Goal: Task Accomplishment & Management: Complete application form

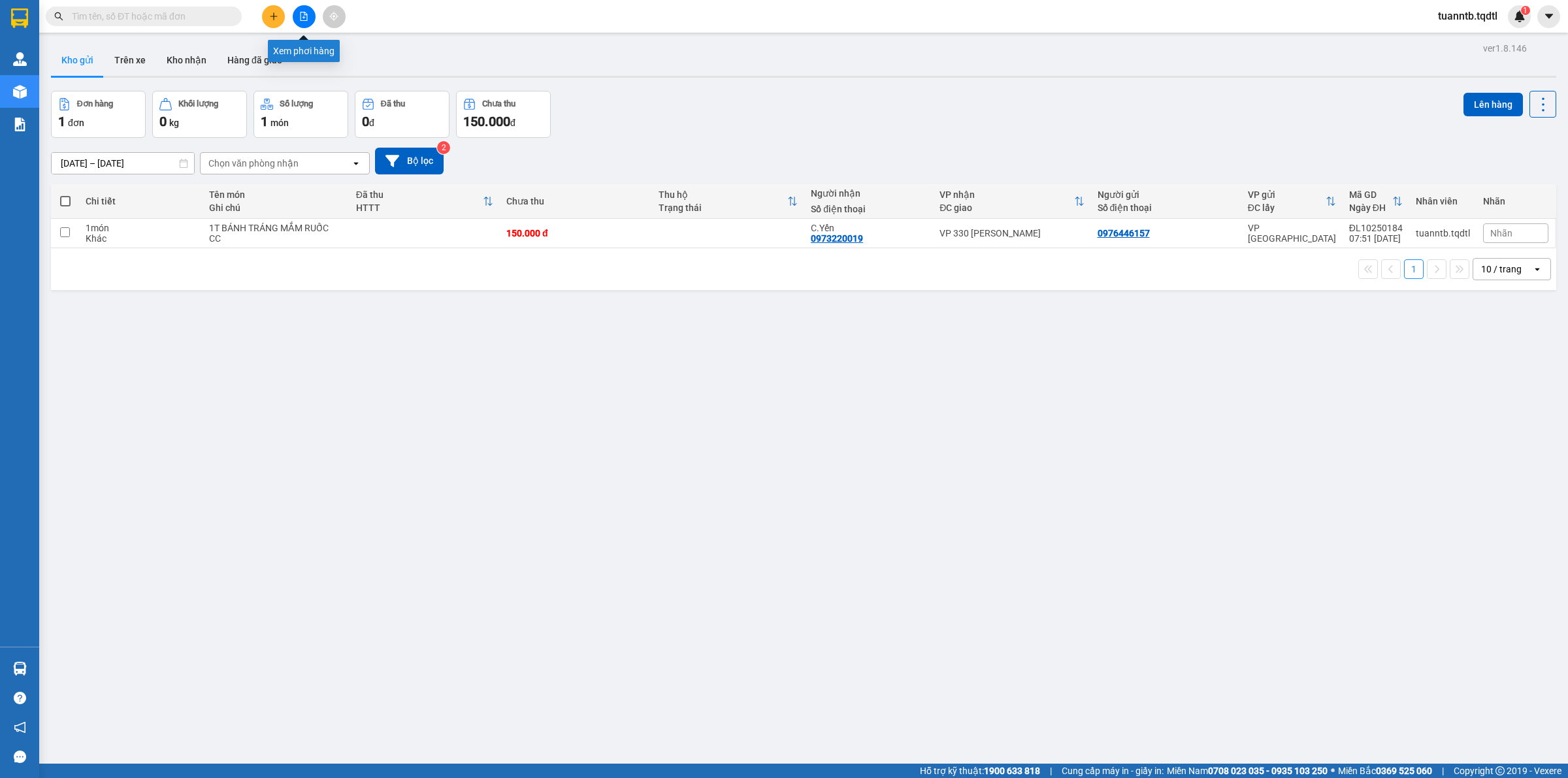
click at [278, 10] on button at bounding box center [273, 17] width 23 height 23
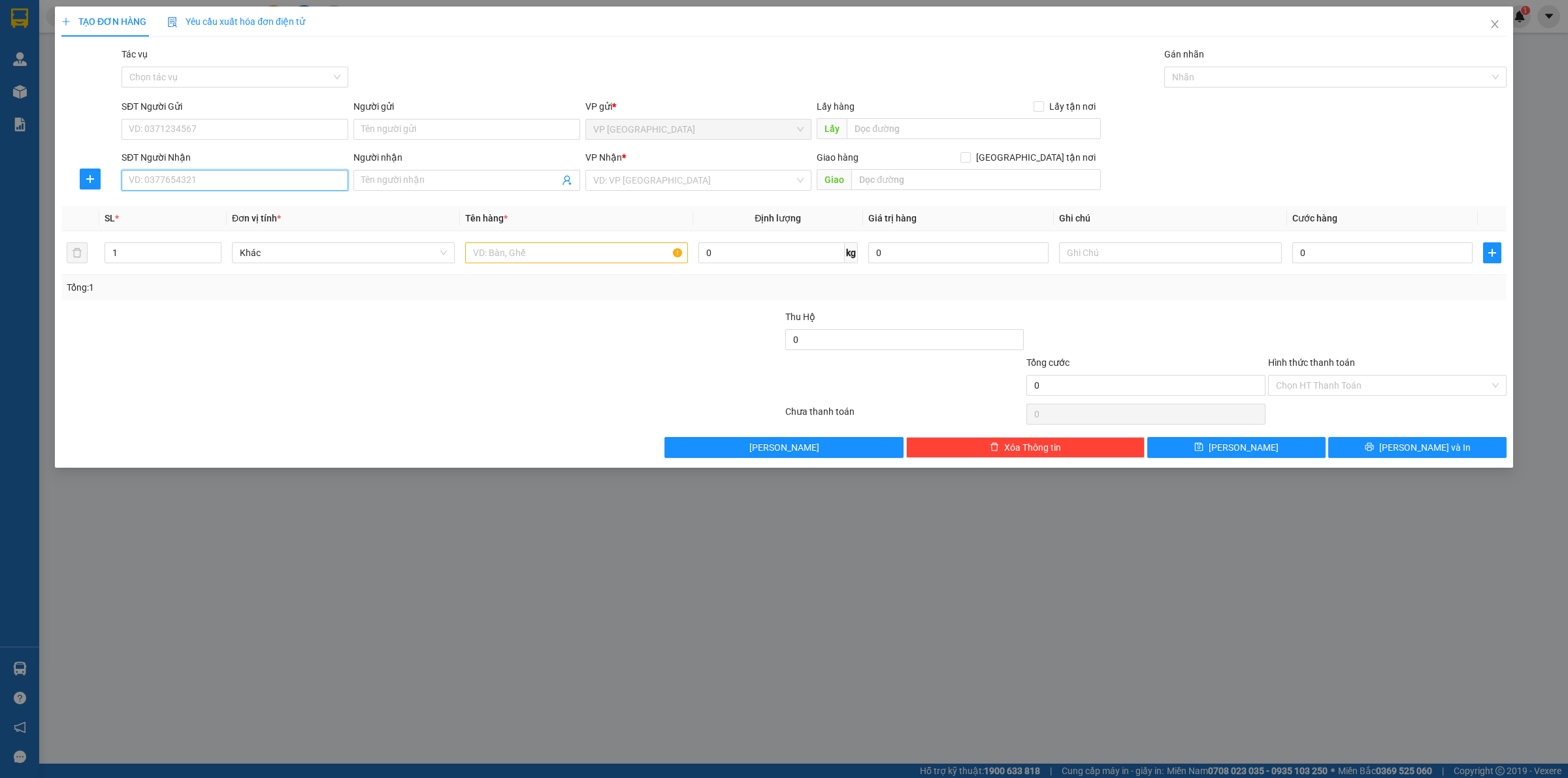
click at [224, 180] on input "SĐT Người Nhận" at bounding box center [235, 180] width 227 height 21
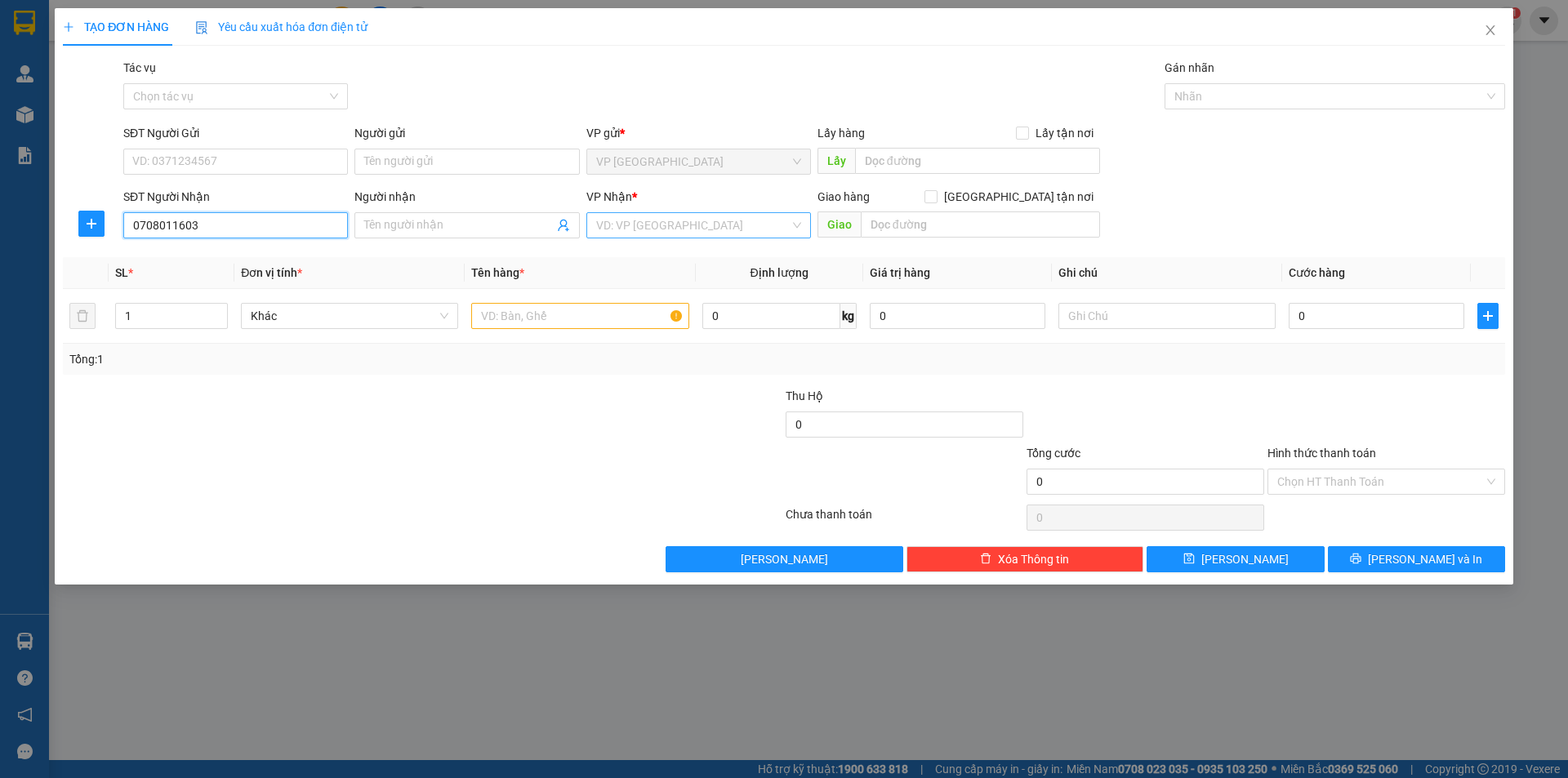
type input "0708011603"
click at [655, 225] on input "search" at bounding box center [693, 225] width 194 height 25
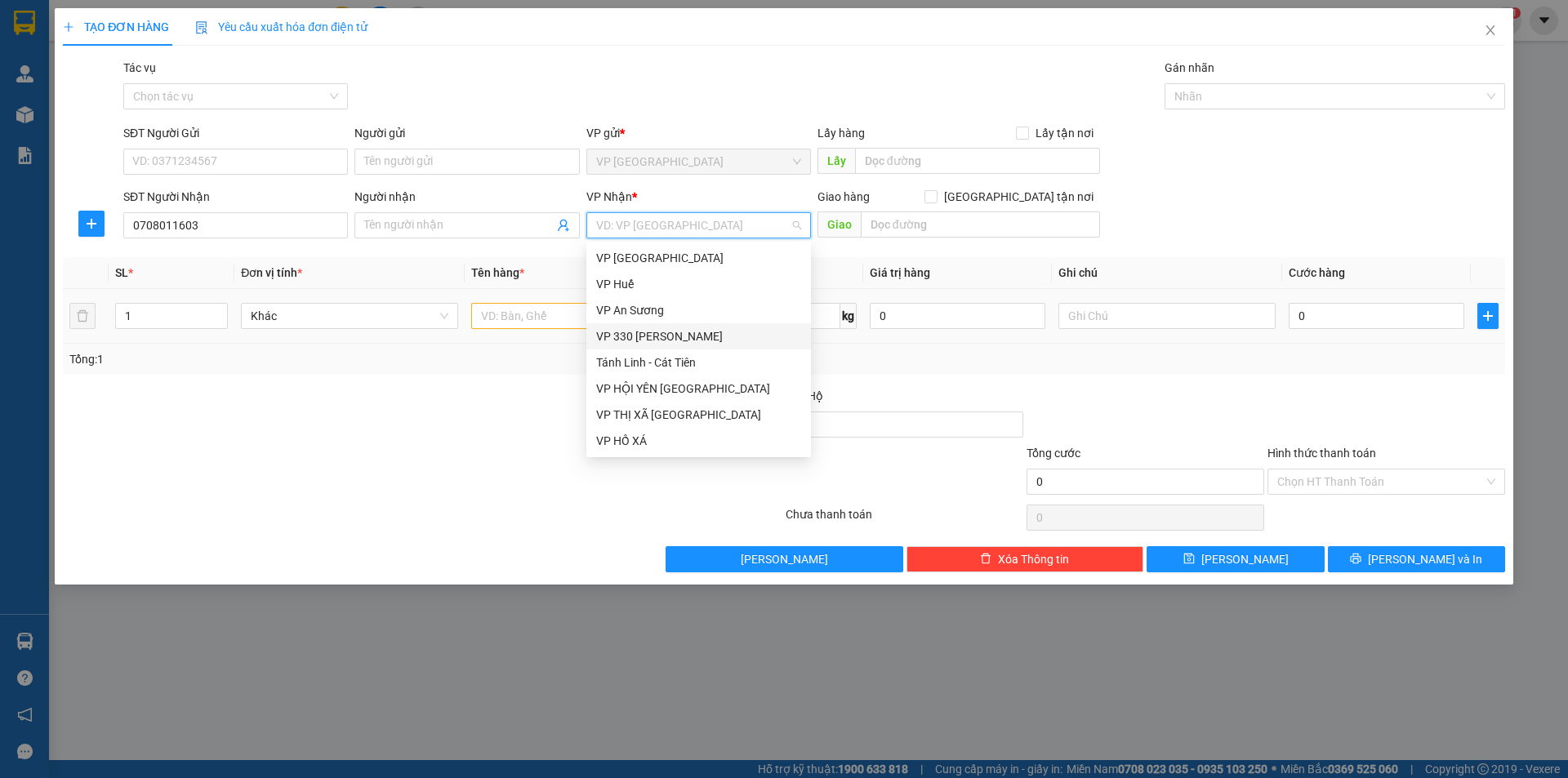
drag, startPoint x: 651, startPoint y: 339, endPoint x: 634, endPoint y: 329, distance: 19.7
click at [651, 339] on div "VP 330 [PERSON_NAME]" at bounding box center [698, 336] width 205 height 18
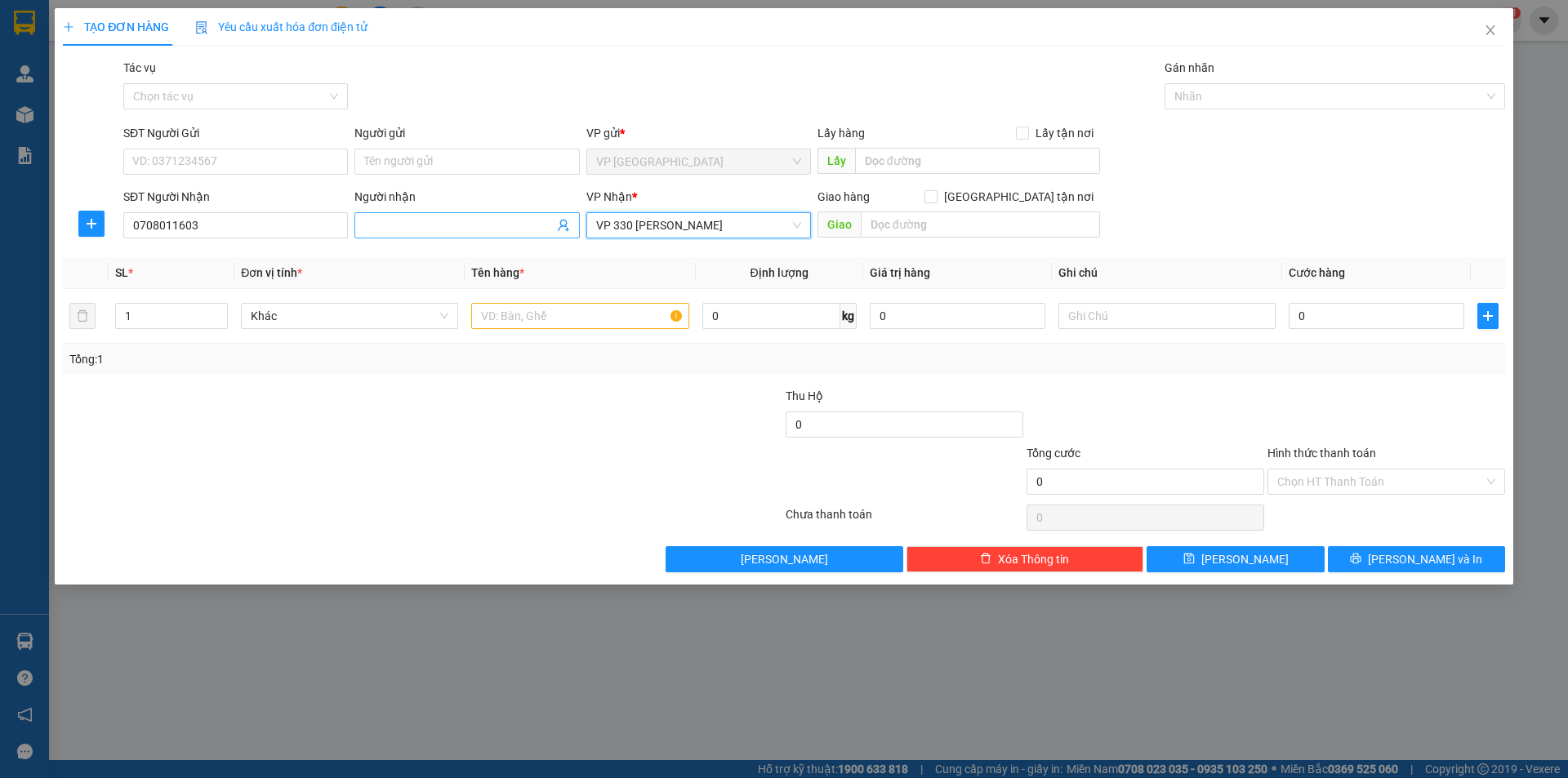
click at [490, 225] on input "Người nhận" at bounding box center [458, 225] width 189 height 18
type input "C.Khánh"
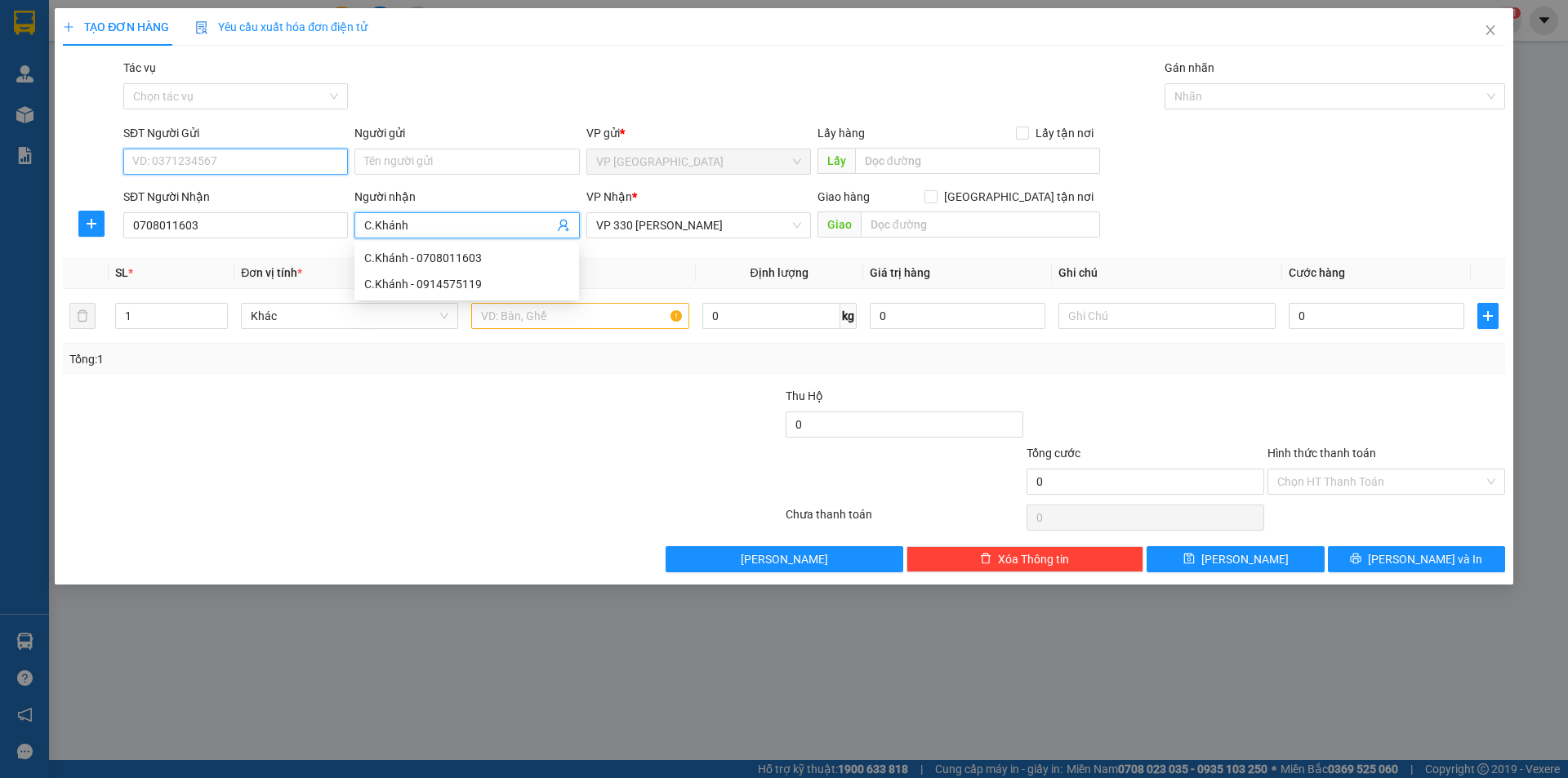
drag, startPoint x: 303, startPoint y: 157, endPoint x: 292, endPoint y: 161, distance: 11.7
click at [299, 157] on input "SĐT Người Gửi" at bounding box center [235, 161] width 224 height 26
type input "0708011603"
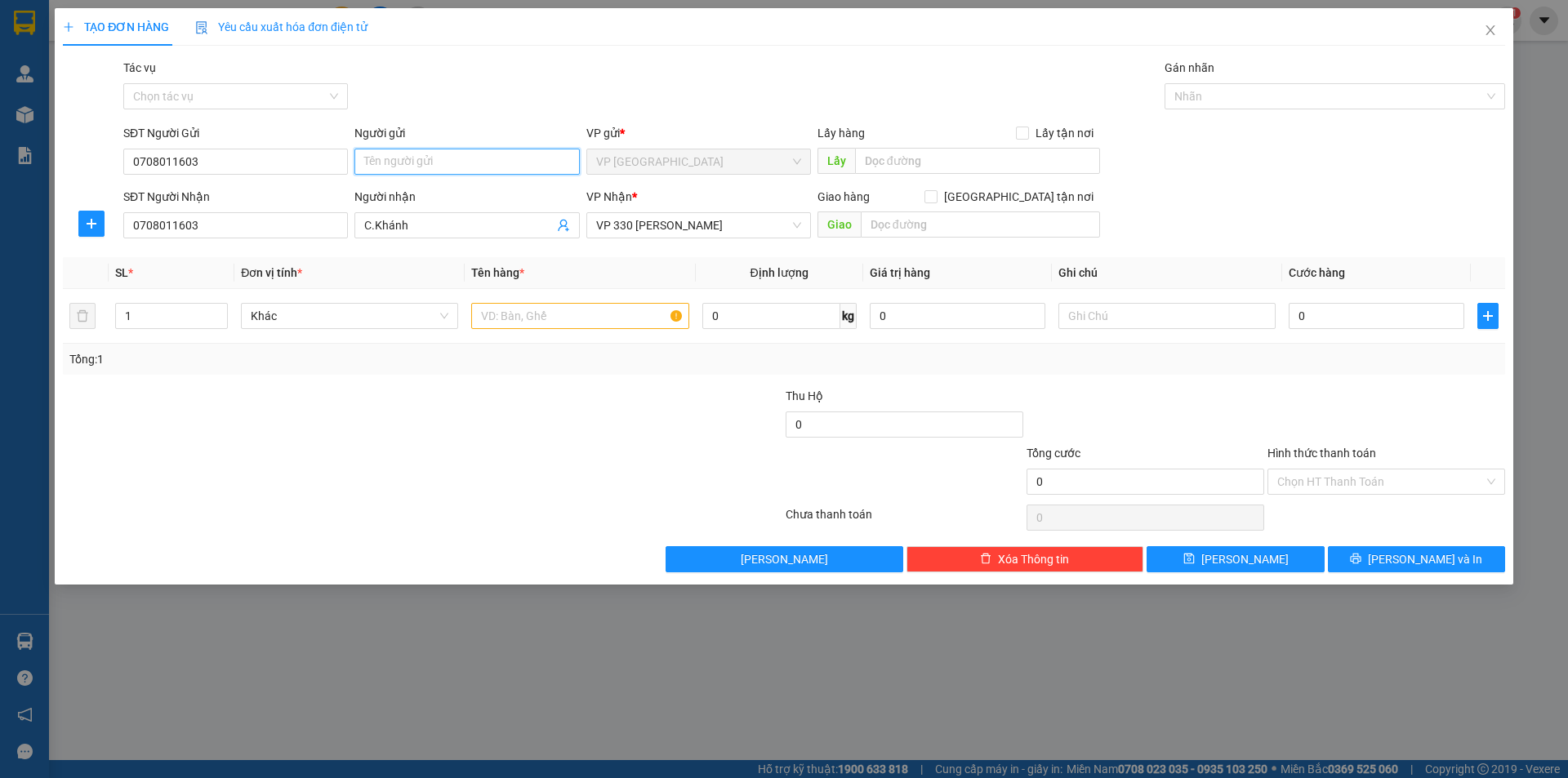
click at [411, 158] on input "Người gửi" at bounding box center [467, 161] width 224 height 26
type input "C.Khánh"
click at [218, 298] on td "1" at bounding box center [171, 315] width 126 height 54
click at [218, 303] on span "Increase Value" at bounding box center [218, 310] width 18 height 15
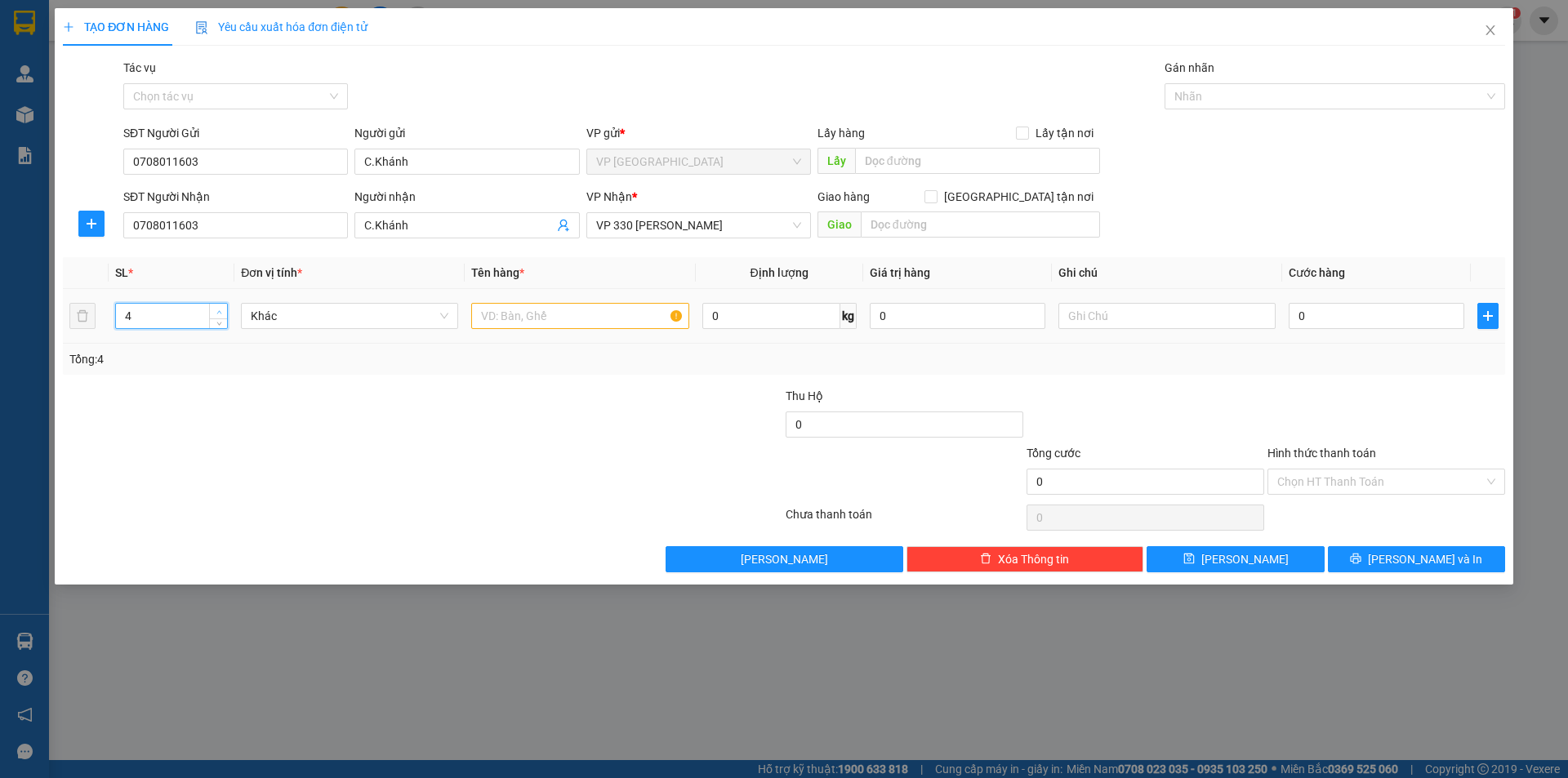
click at [218, 303] on span "Increase Value" at bounding box center [218, 310] width 18 height 15
type input "6"
click at [218, 303] on span "Increase Value" at bounding box center [218, 310] width 18 height 15
click at [598, 316] on input "text" at bounding box center [580, 316] width 218 height 26
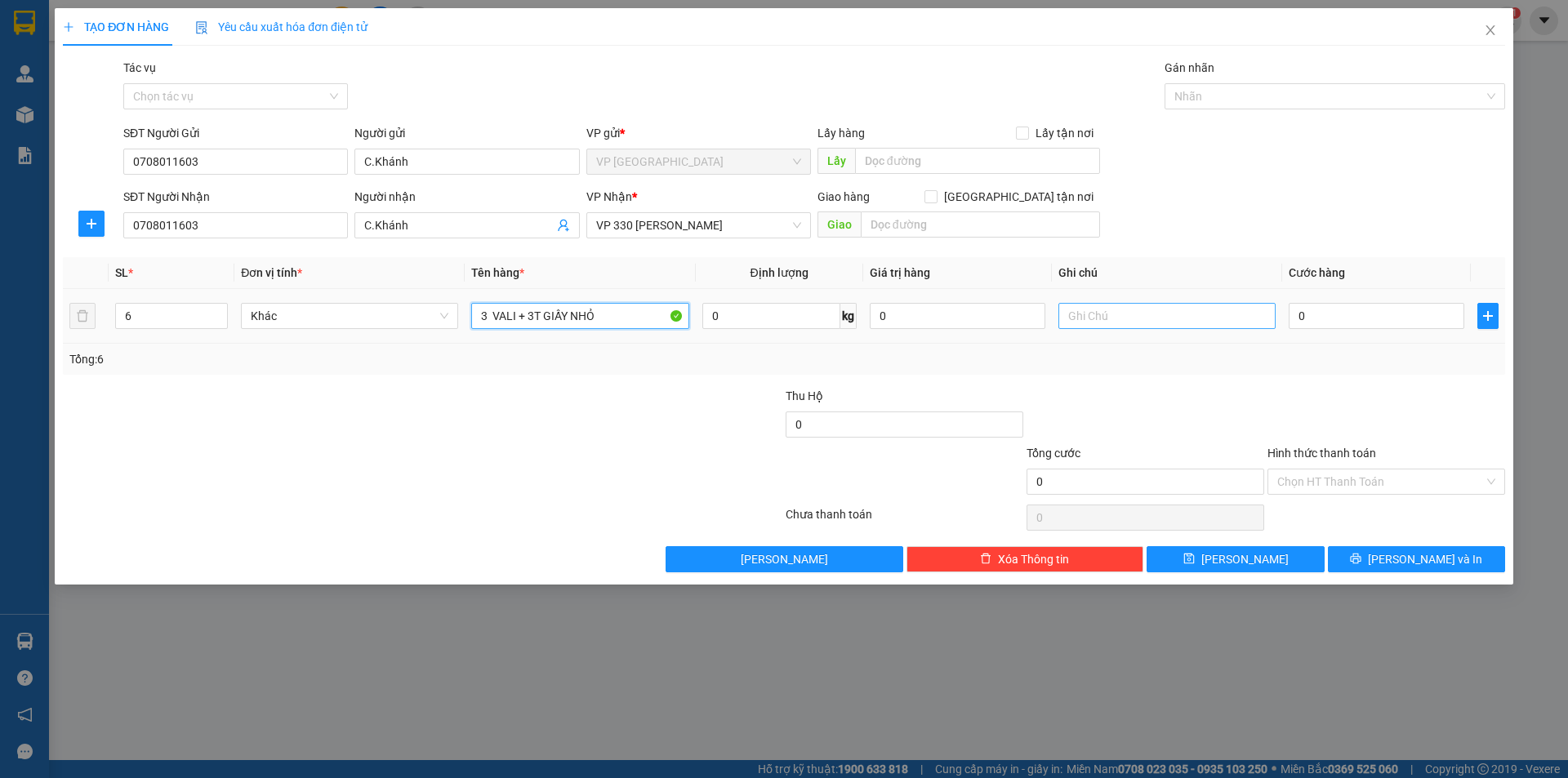
type input "3 VALI + 3T GIẤY NHỎ"
click at [1142, 315] on input "text" at bounding box center [1168, 316] width 218 height 26
click at [708, 221] on span "VP 330 [PERSON_NAME]" at bounding box center [698, 225] width 205 height 25
type input "CC"
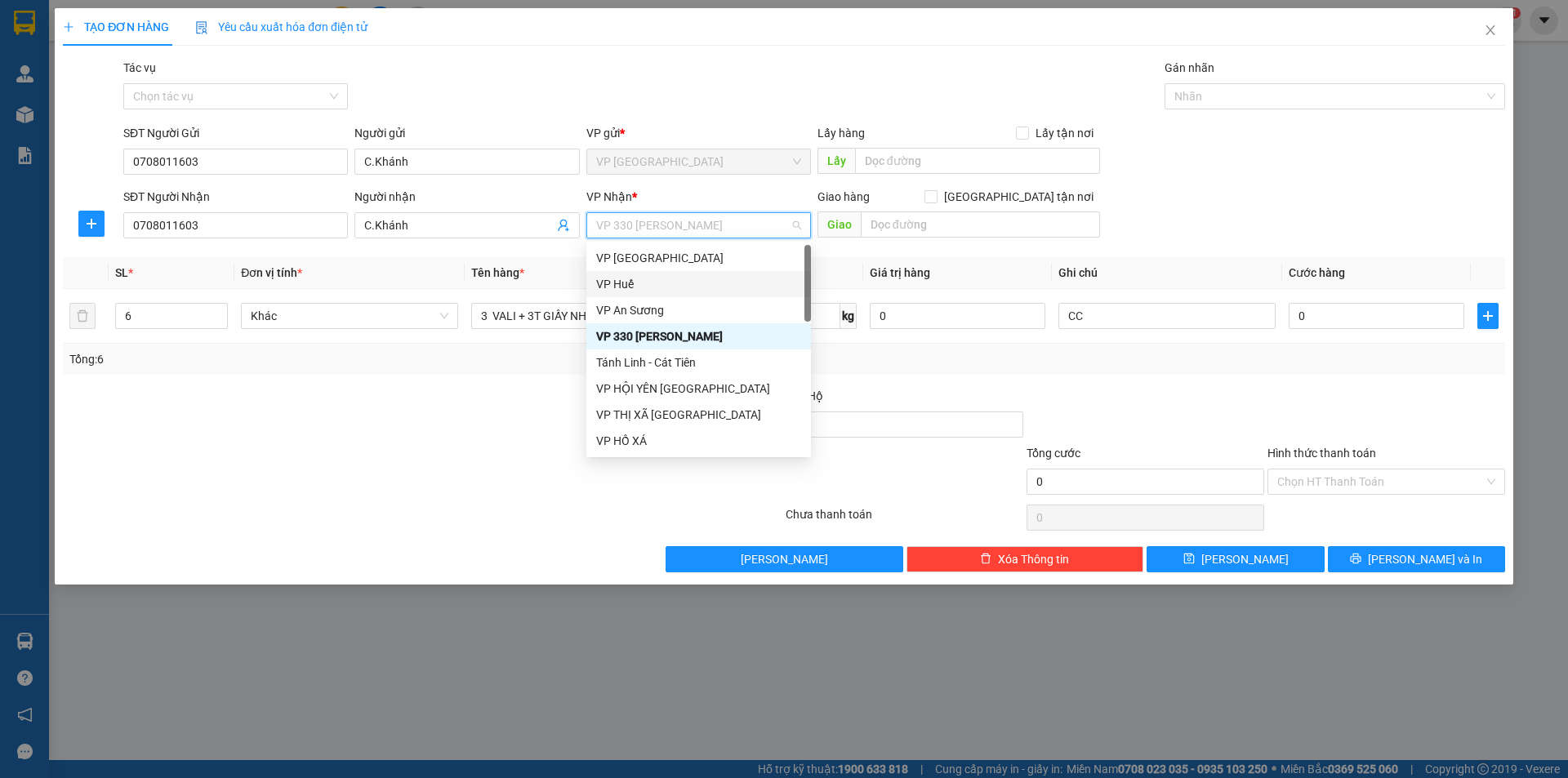
click at [624, 285] on div "VP Huế" at bounding box center [698, 284] width 205 height 18
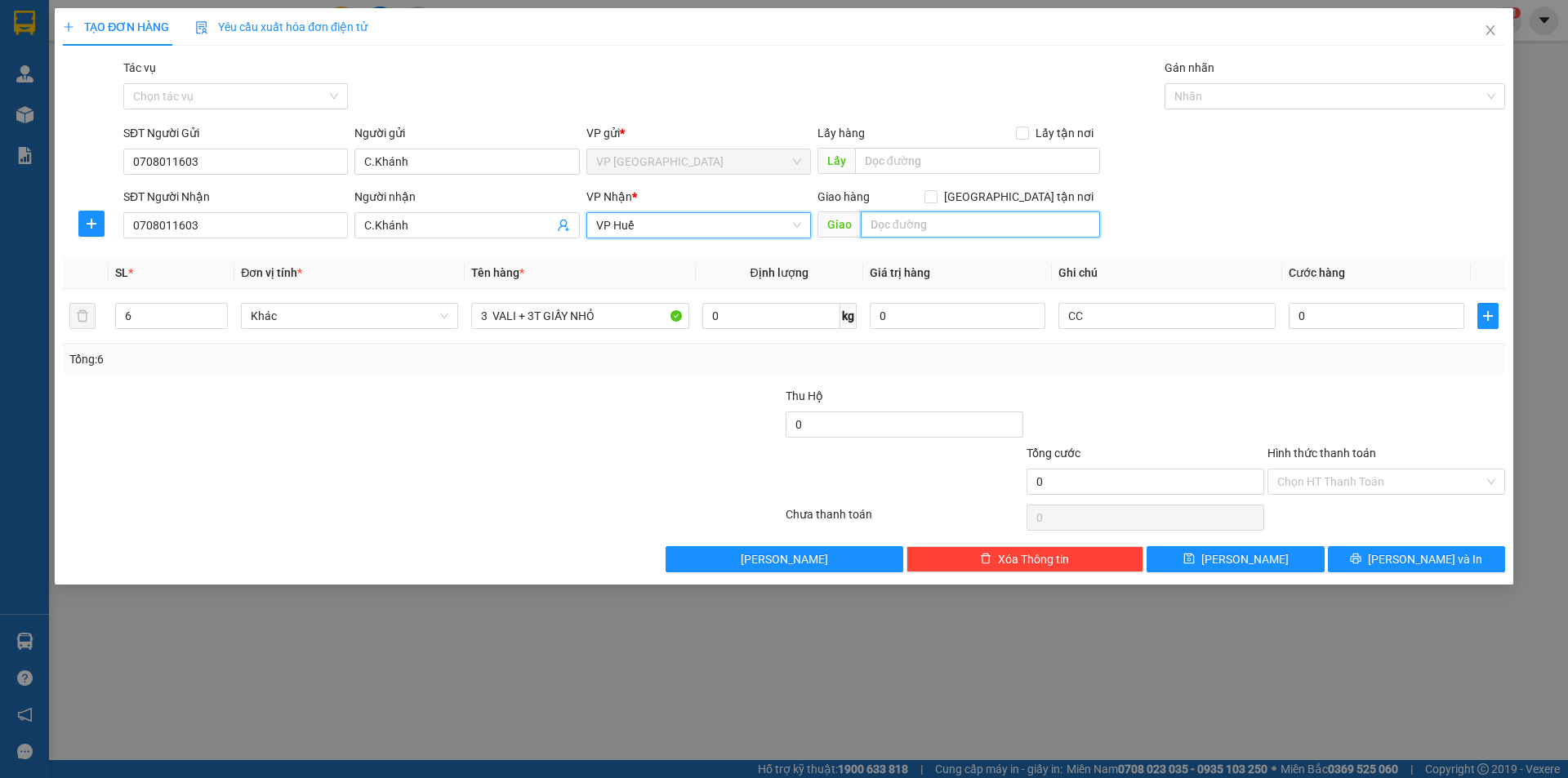
click at [932, 226] on input "text" at bounding box center [981, 224] width 239 height 26
type input "LĂNG CÔ"
click at [1329, 329] on div "0" at bounding box center [1377, 315] width 176 height 33
click at [1337, 317] on input "0" at bounding box center [1377, 316] width 176 height 26
type input "4"
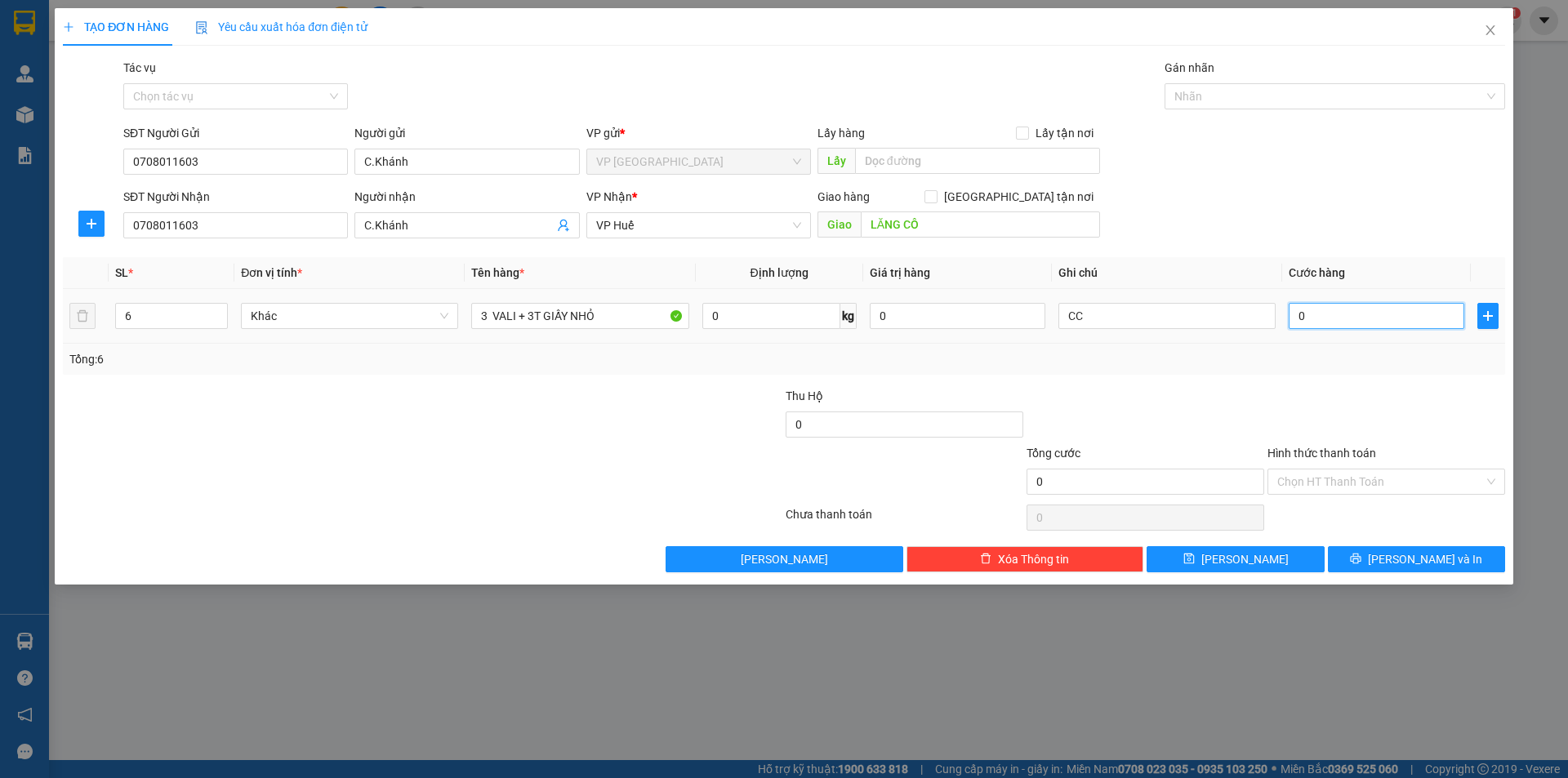
type input "4"
type input "40"
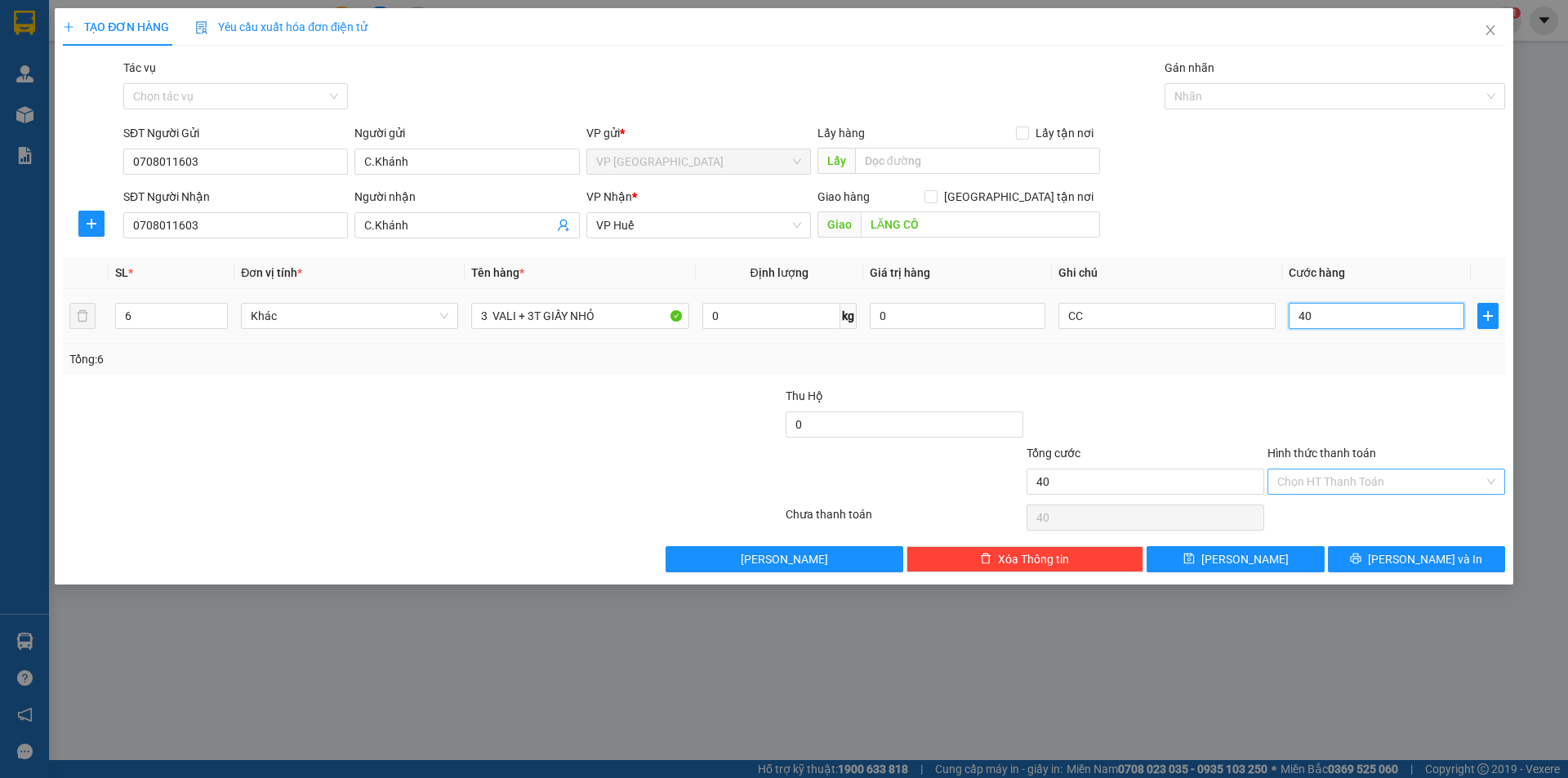
type input "400"
type input "4.000"
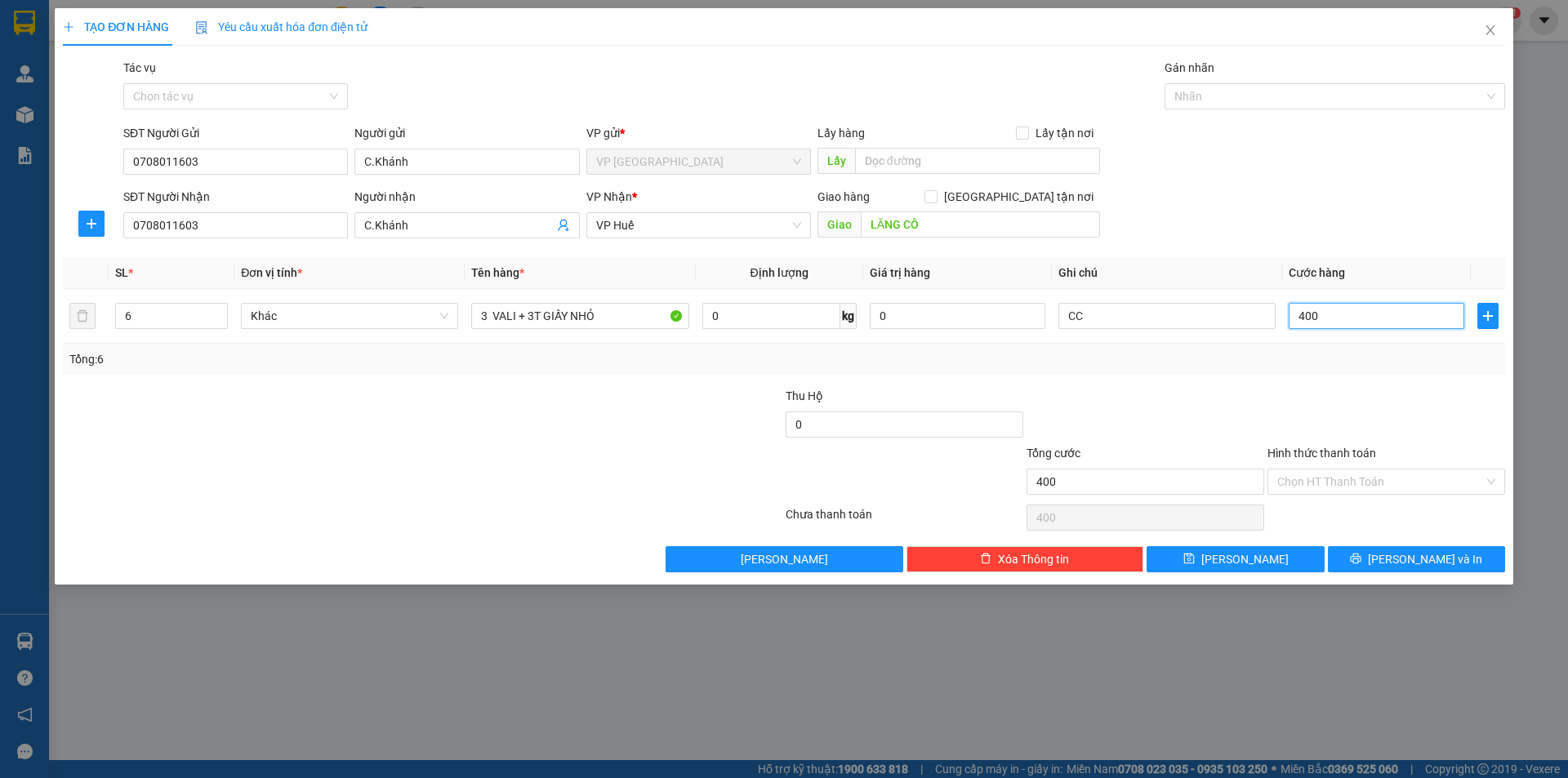
type input "4.000"
type input "40.000"
type input "400.000"
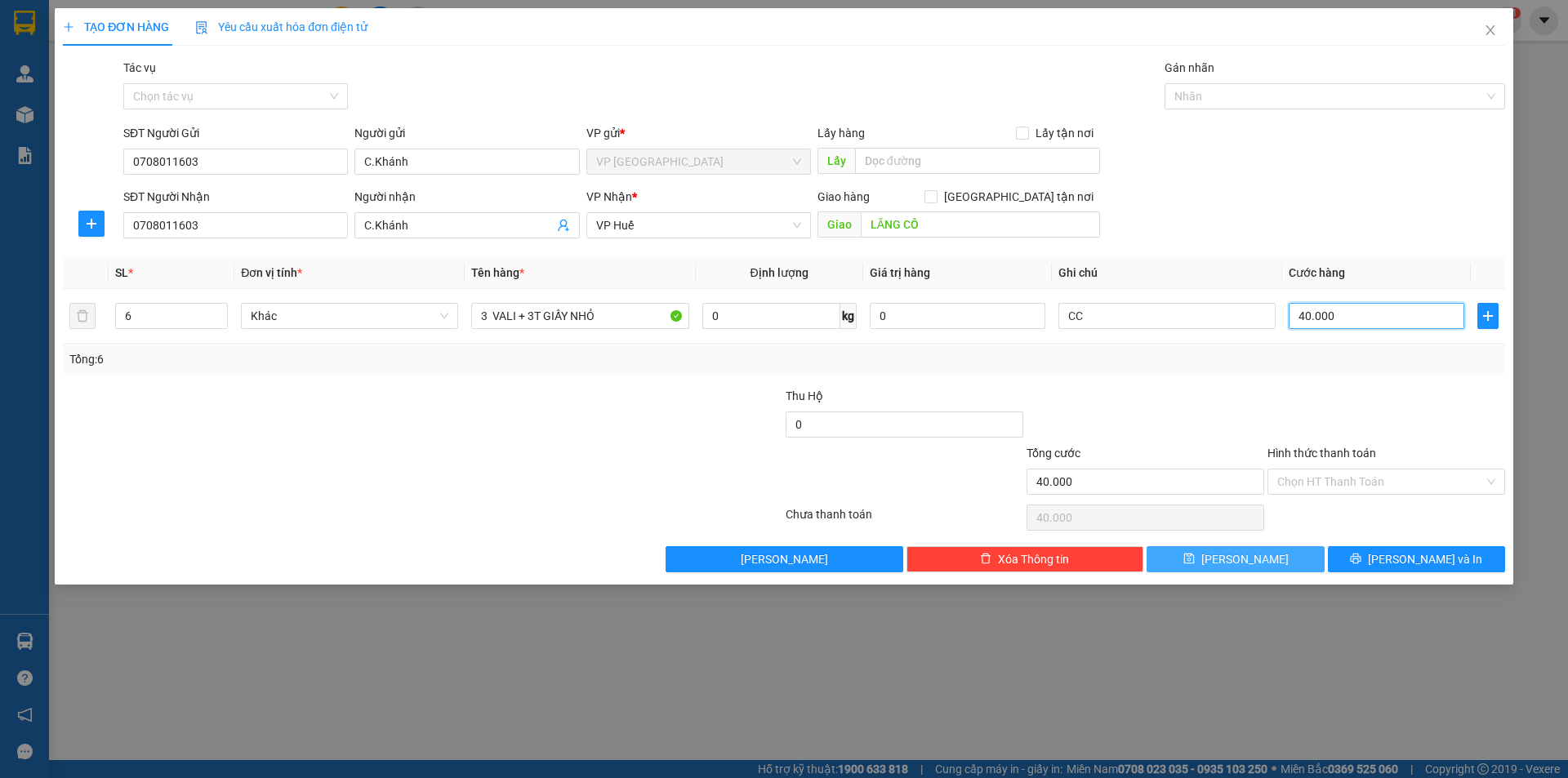
type input "400.000"
click at [1263, 570] on button "[PERSON_NAME]" at bounding box center [1235, 560] width 177 height 26
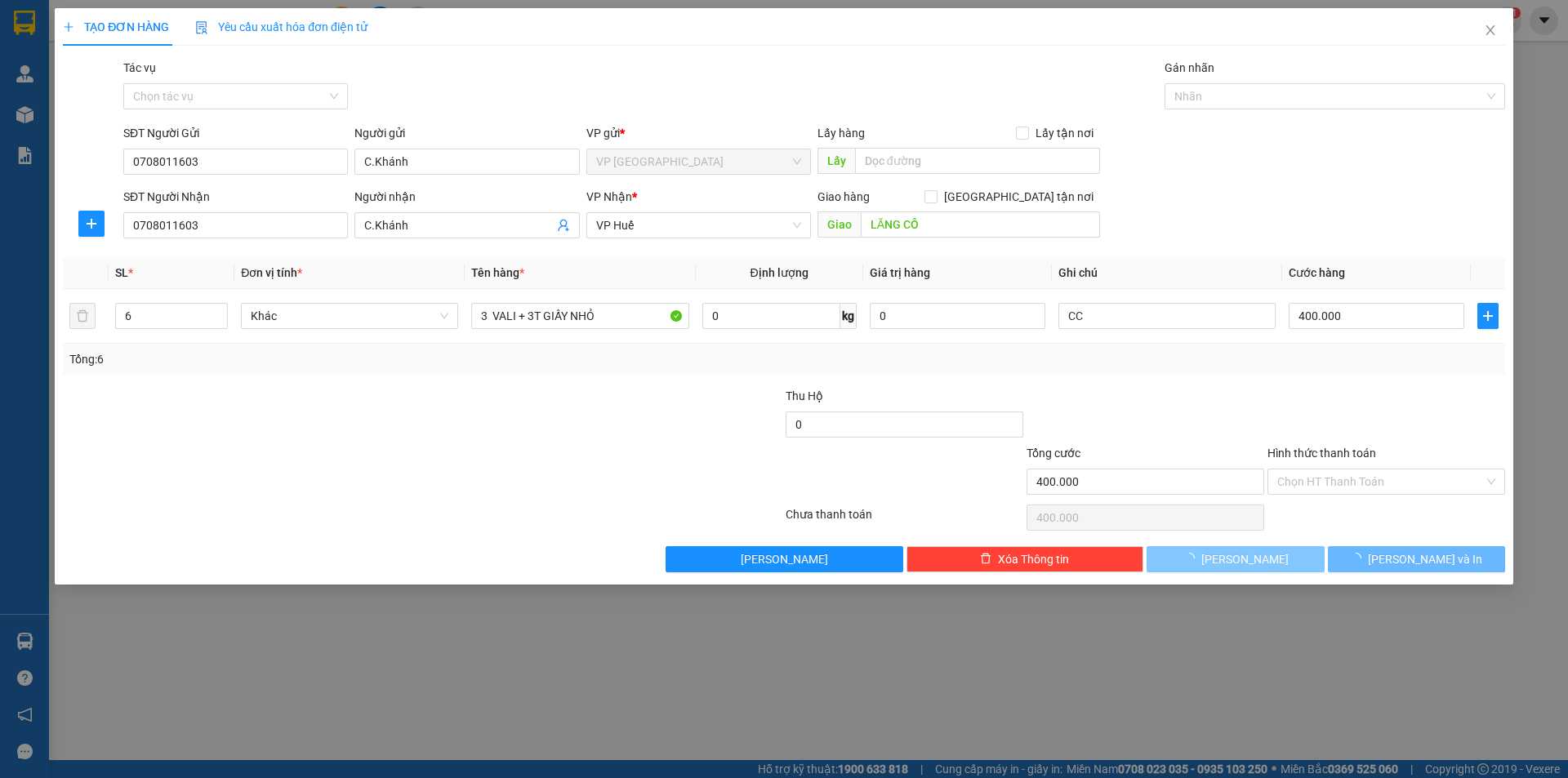
type input "1"
type input "0"
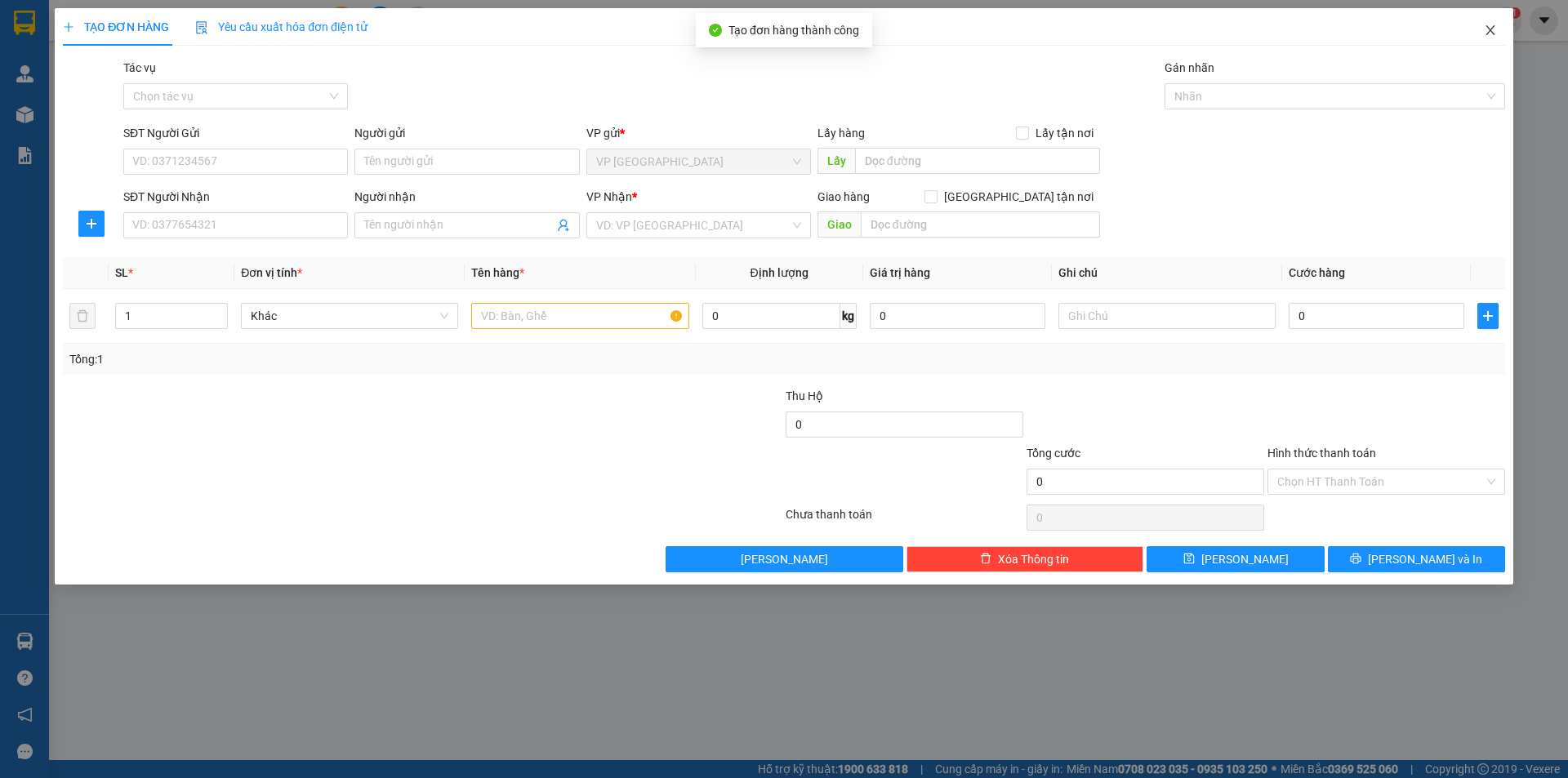
click at [1486, 31] on icon "close" at bounding box center [1490, 30] width 13 height 13
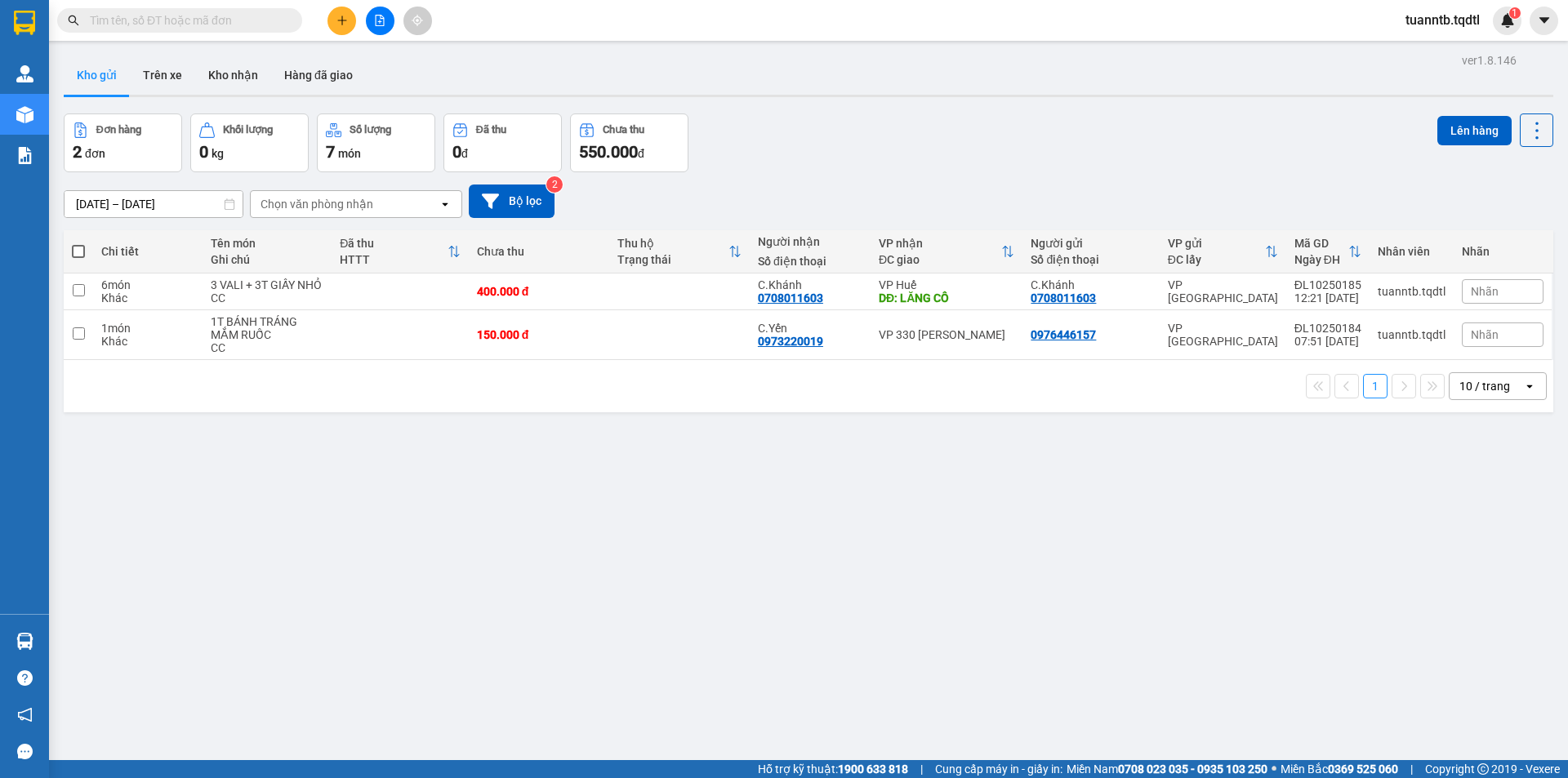
click at [382, 22] on icon "file-add" at bounding box center [380, 21] width 9 height 12
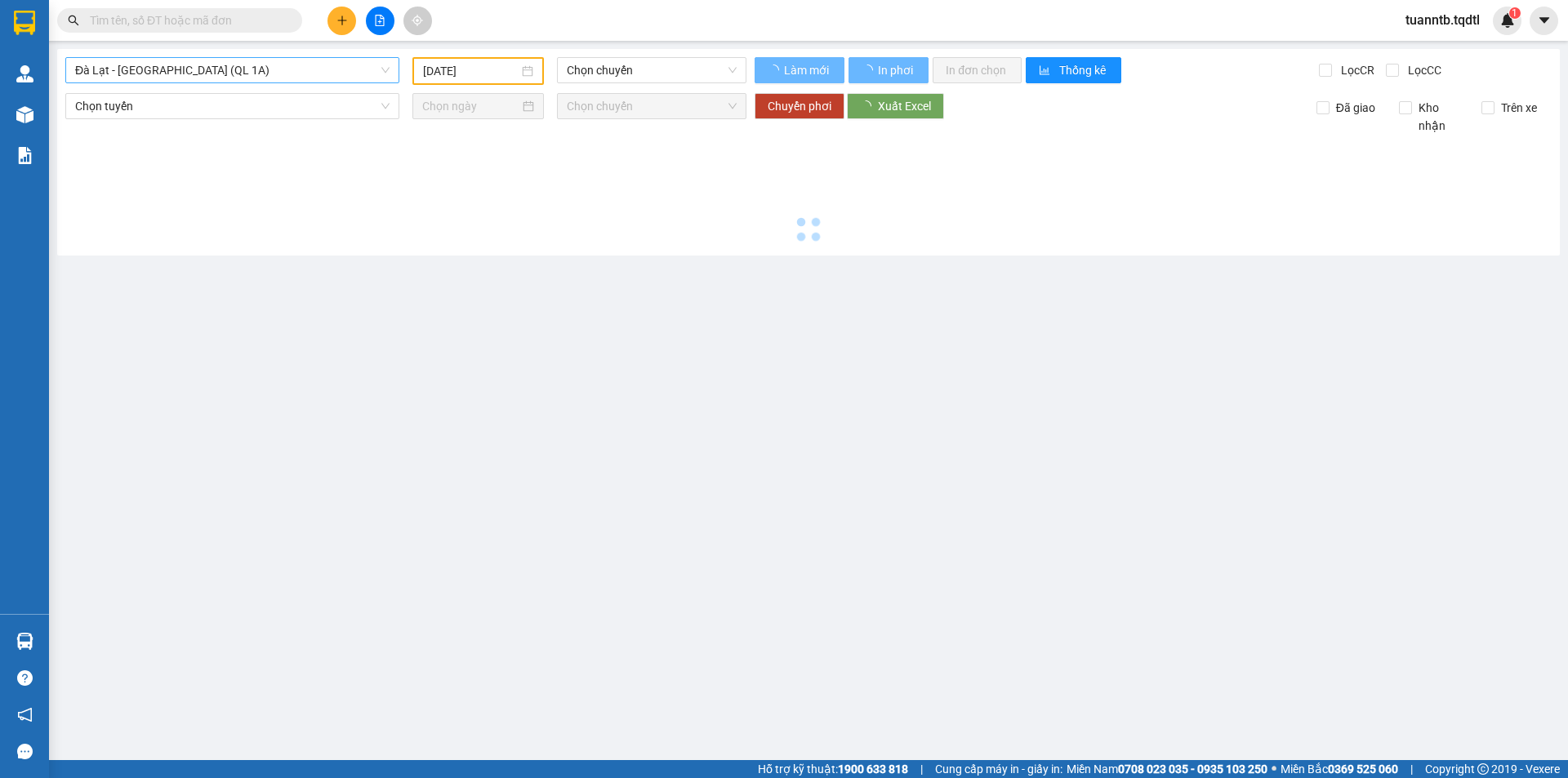
type input "[DATE]"
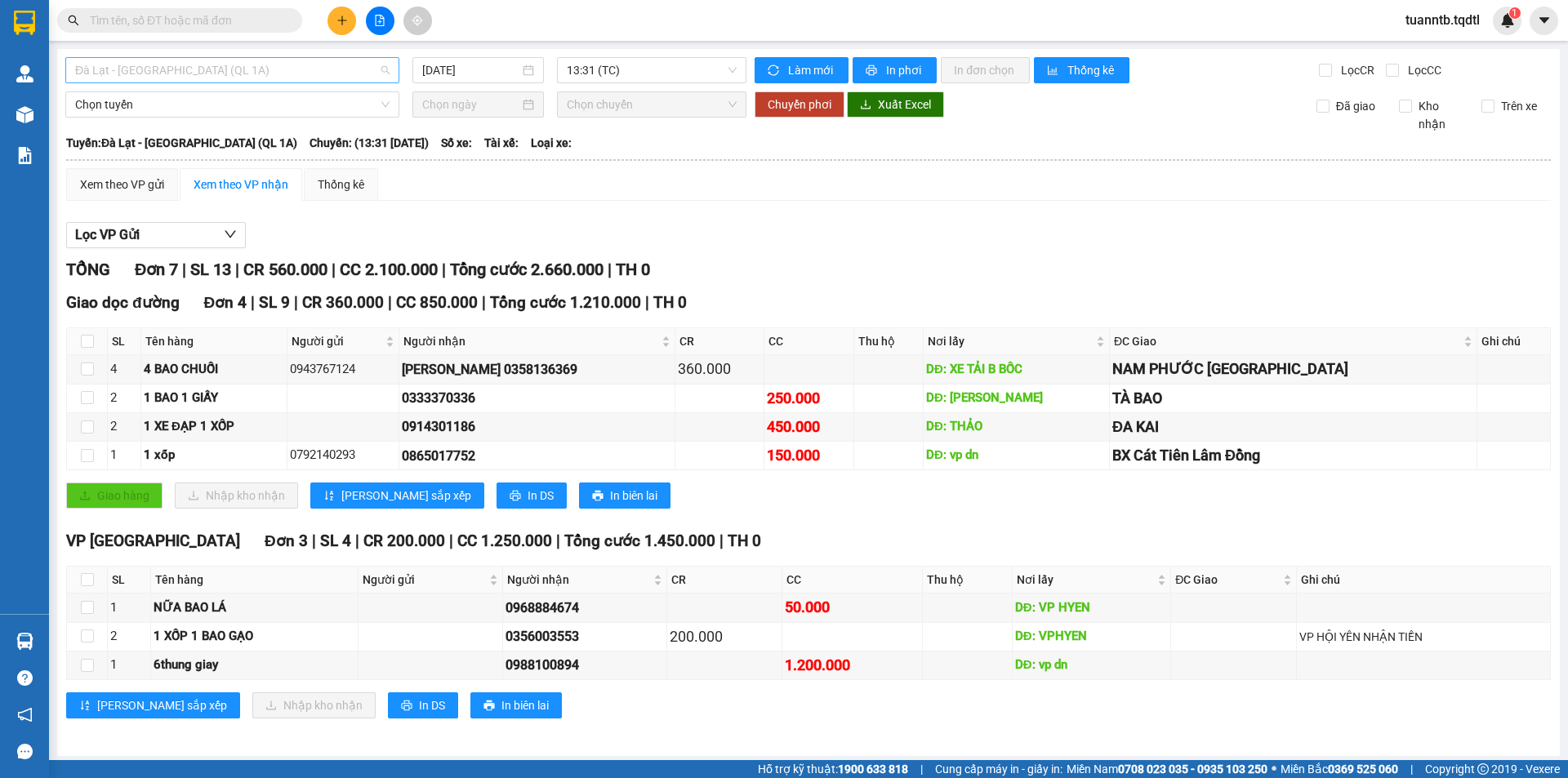
click at [297, 64] on span "Đà Lạt - [GEOGRAPHIC_DATA] (QL 1A)" at bounding box center [232, 70] width 314 height 25
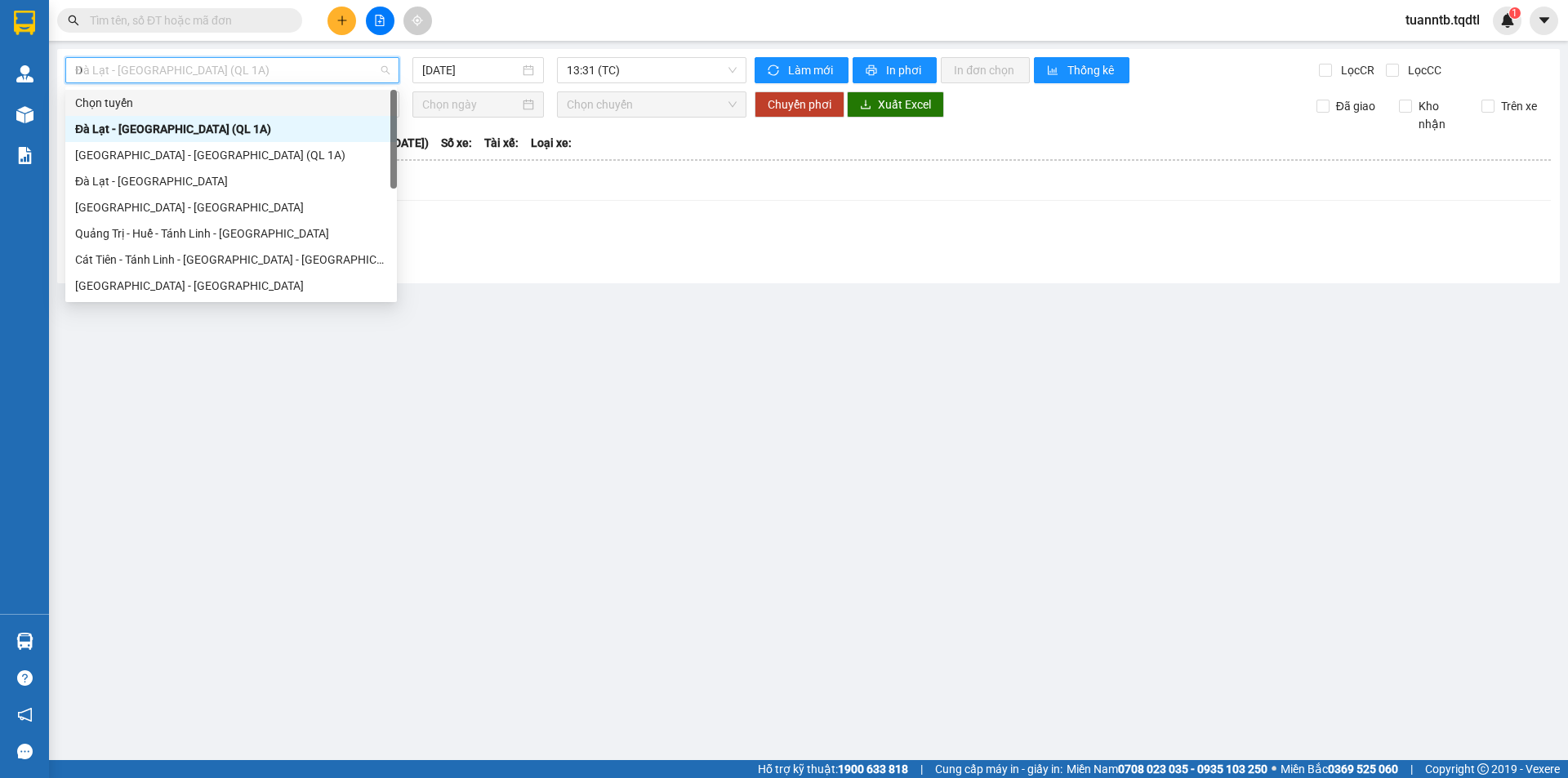
type input "DA"
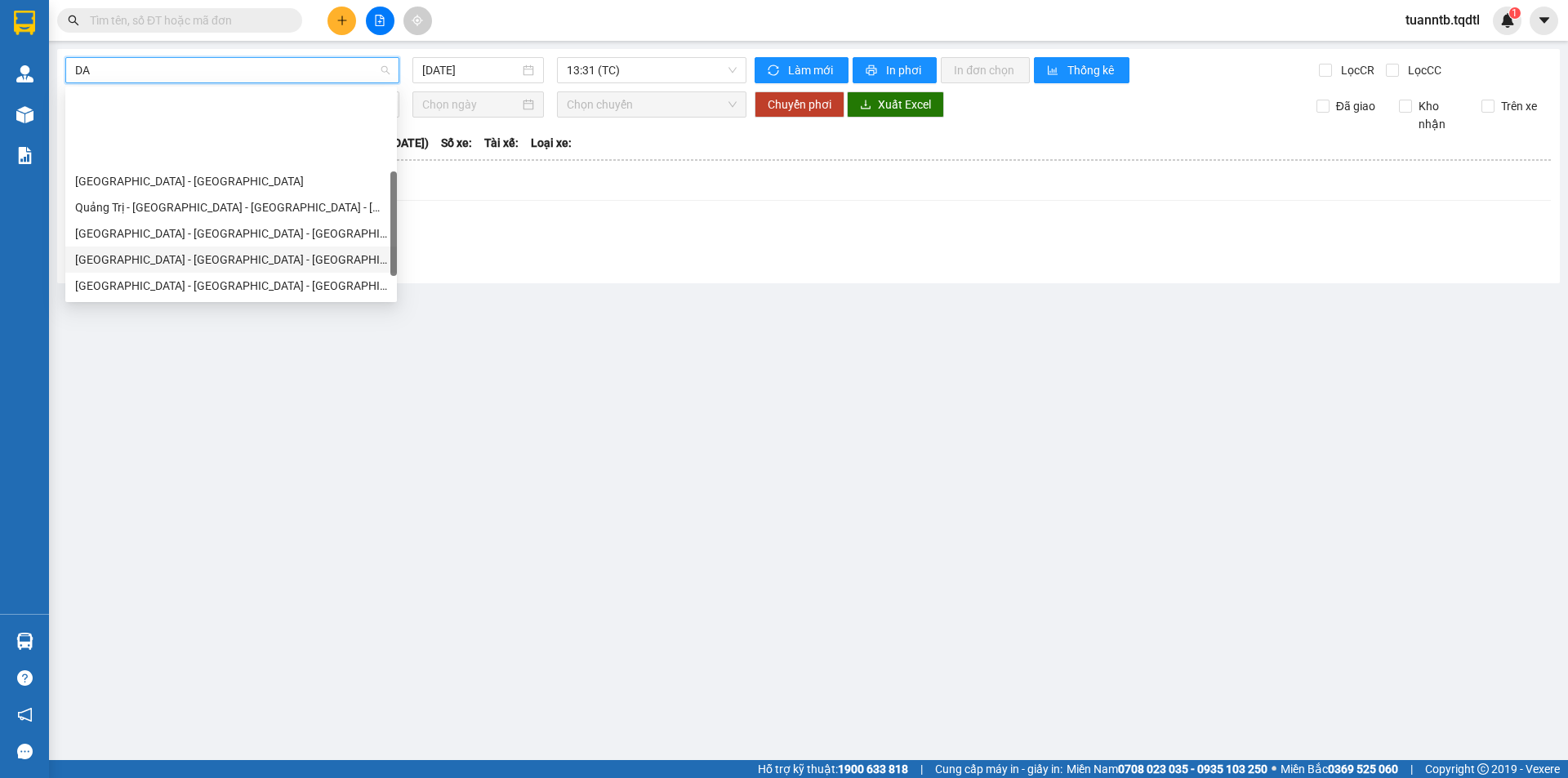
scroll to position [82, 0]
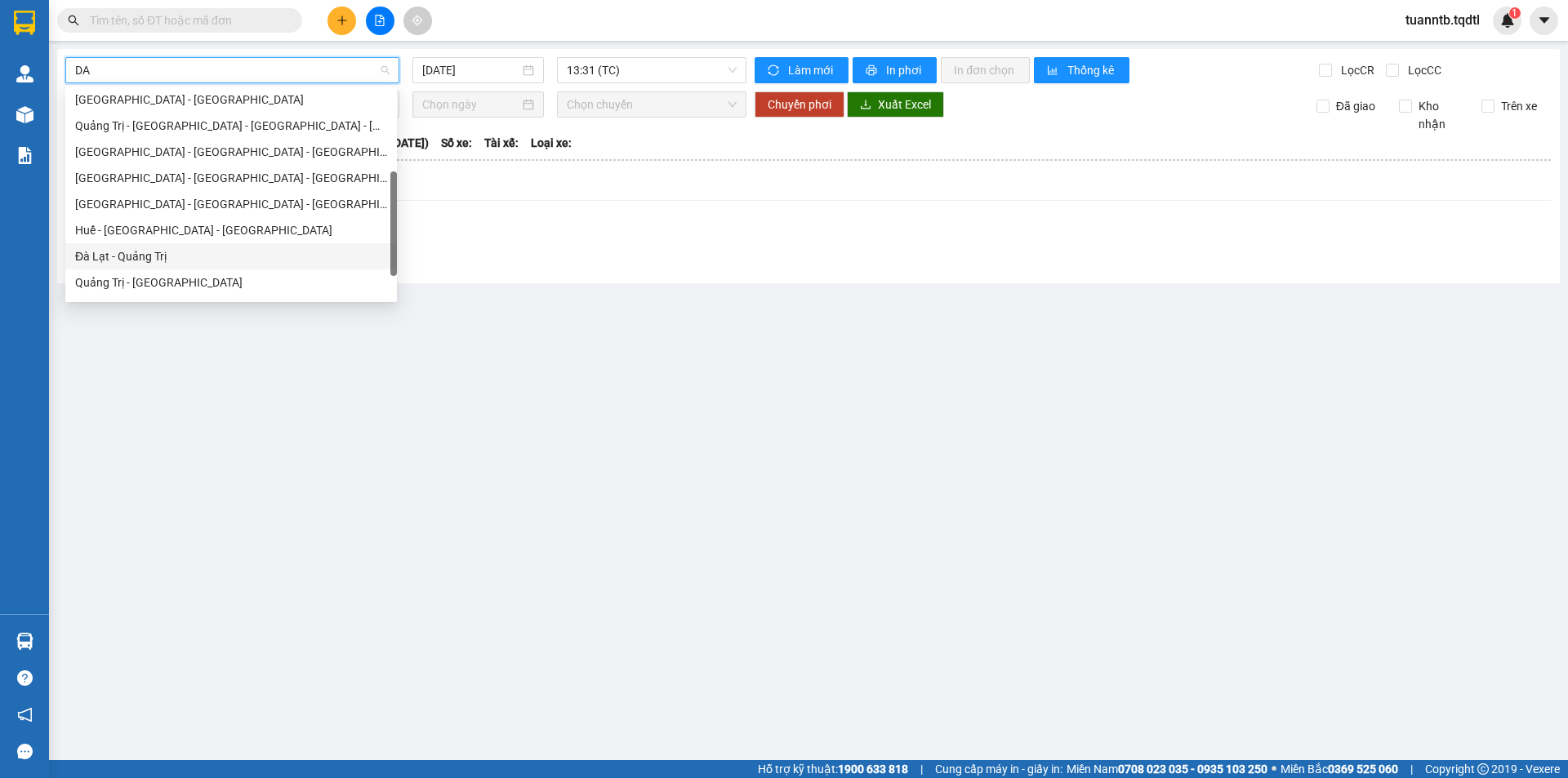
click at [132, 259] on div "Đà Lạt - Quảng Trị" at bounding box center [231, 256] width 312 height 18
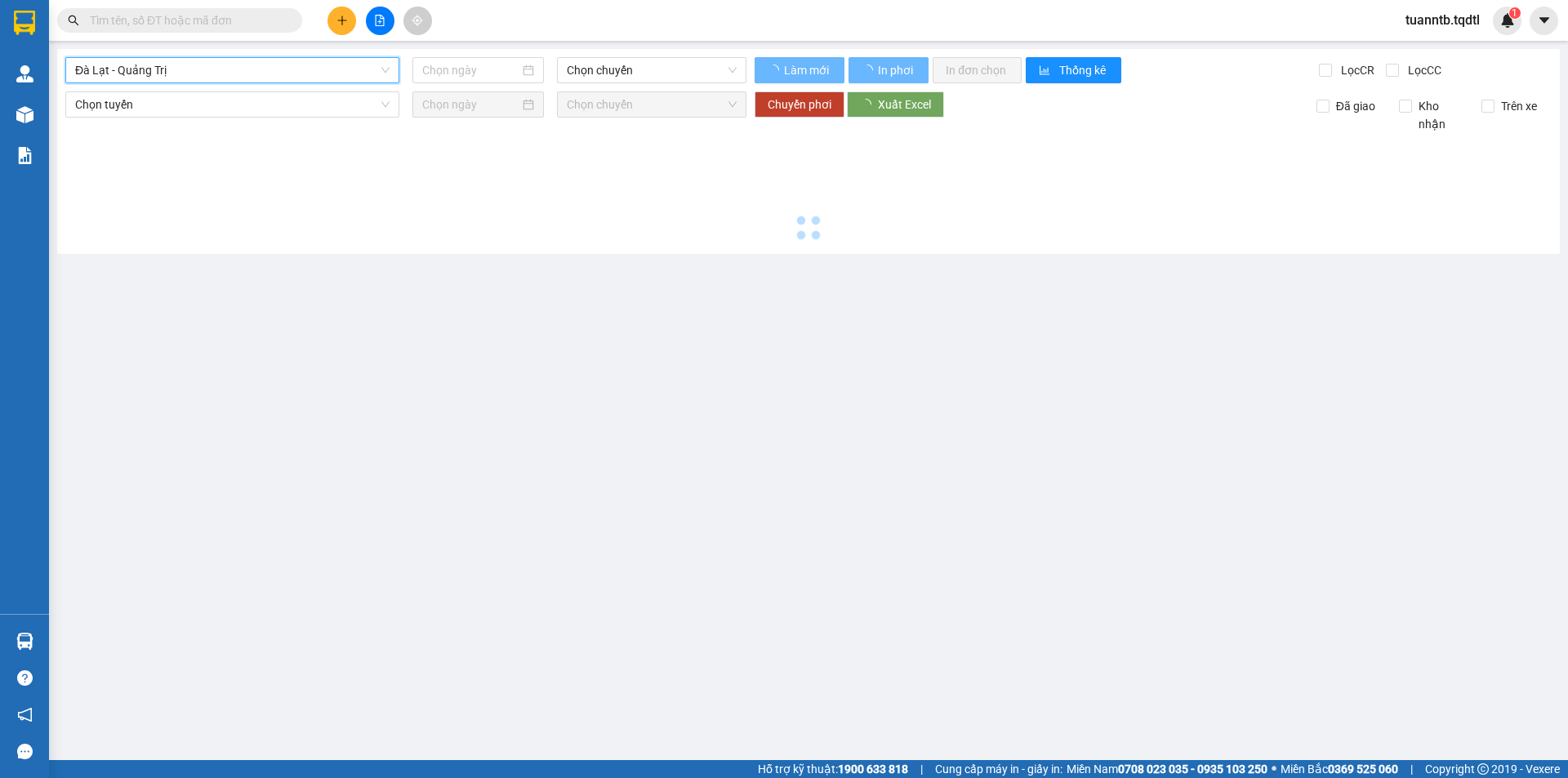
type input "[DATE]"
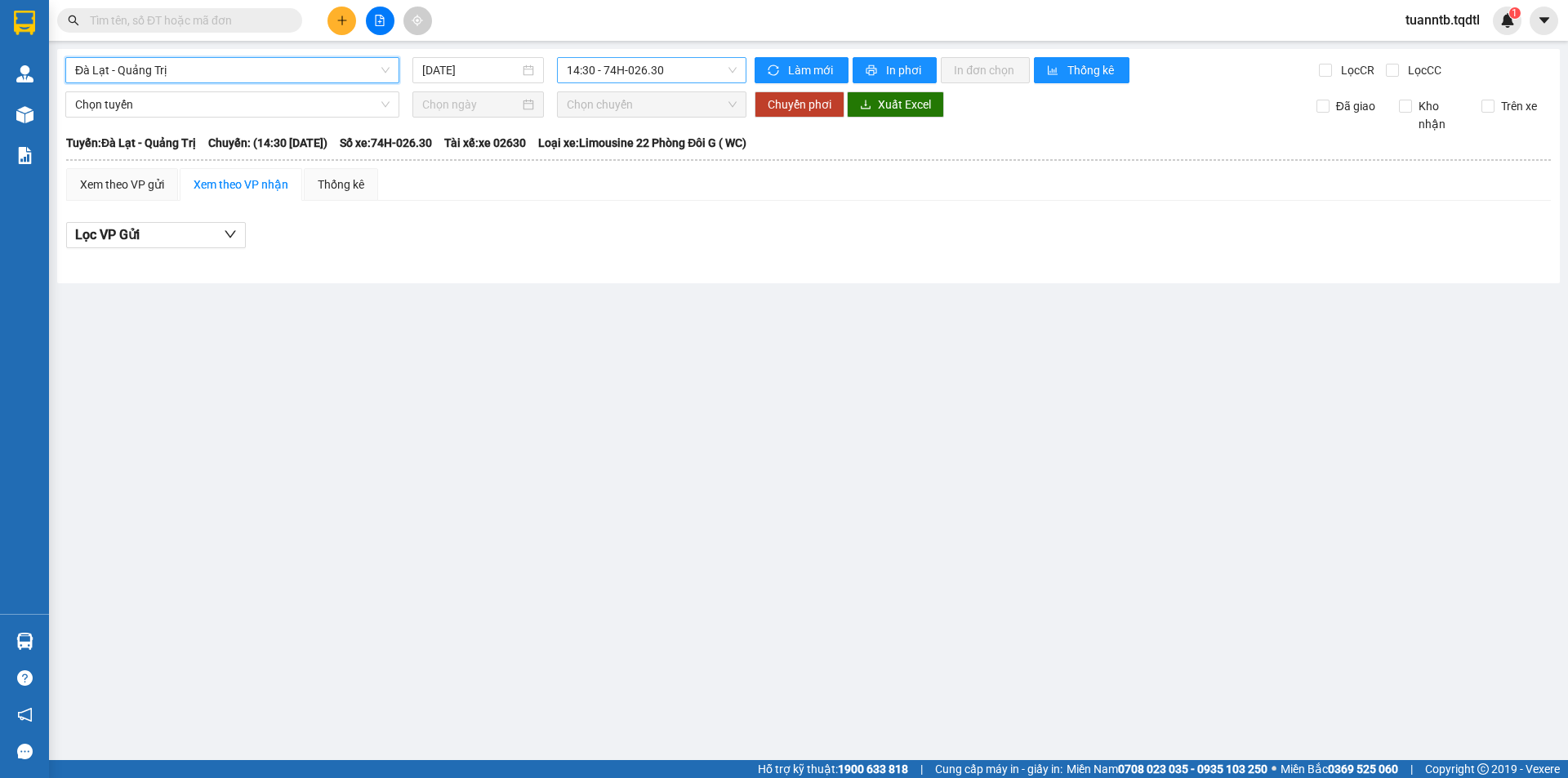
click at [599, 73] on span "14:30 - 74H-026.30" at bounding box center [652, 70] width 170 height 25
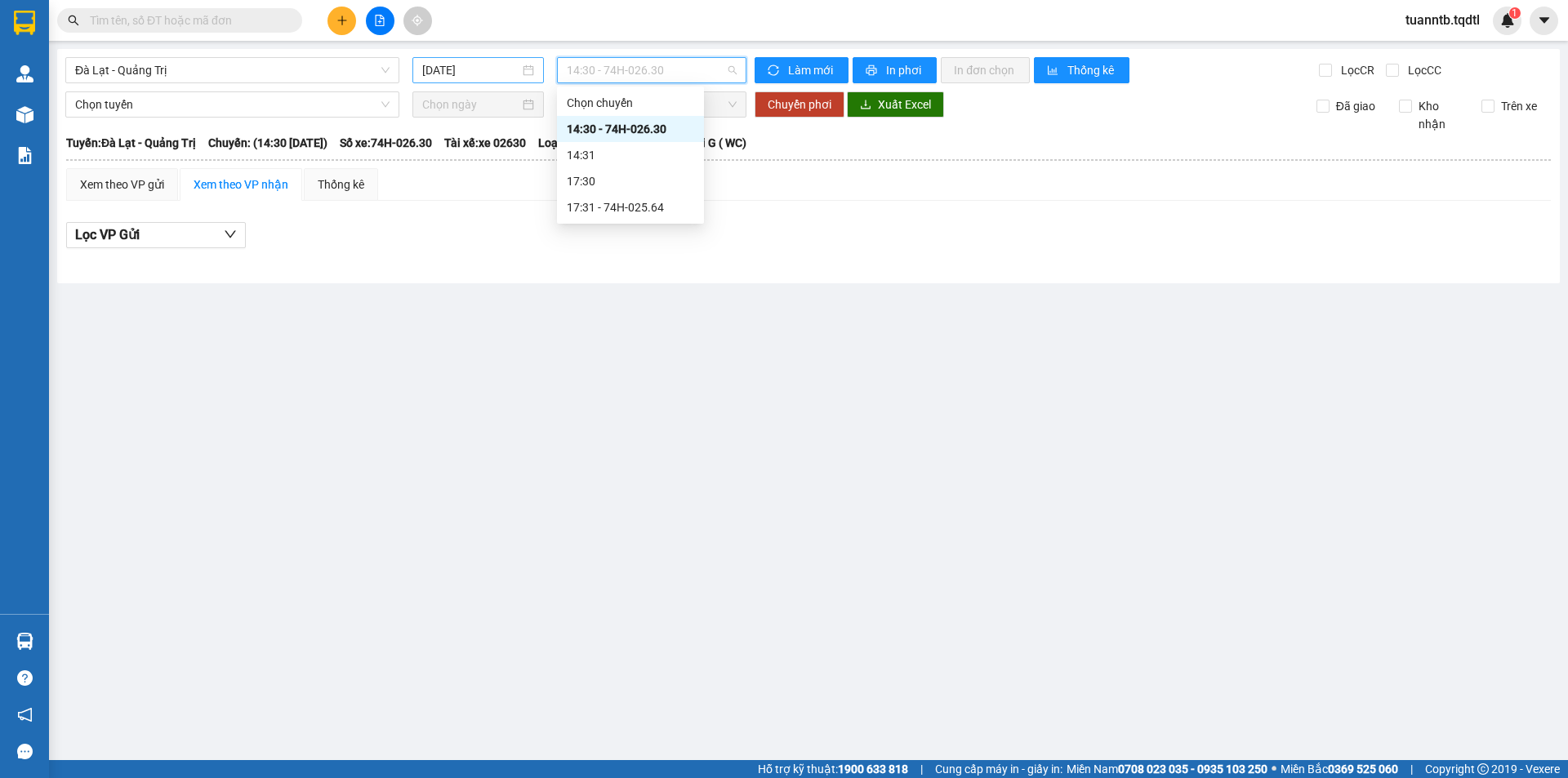
click at [500, 63] on input "[DATE]" at bounding box center [471, 70] width 97 height 18
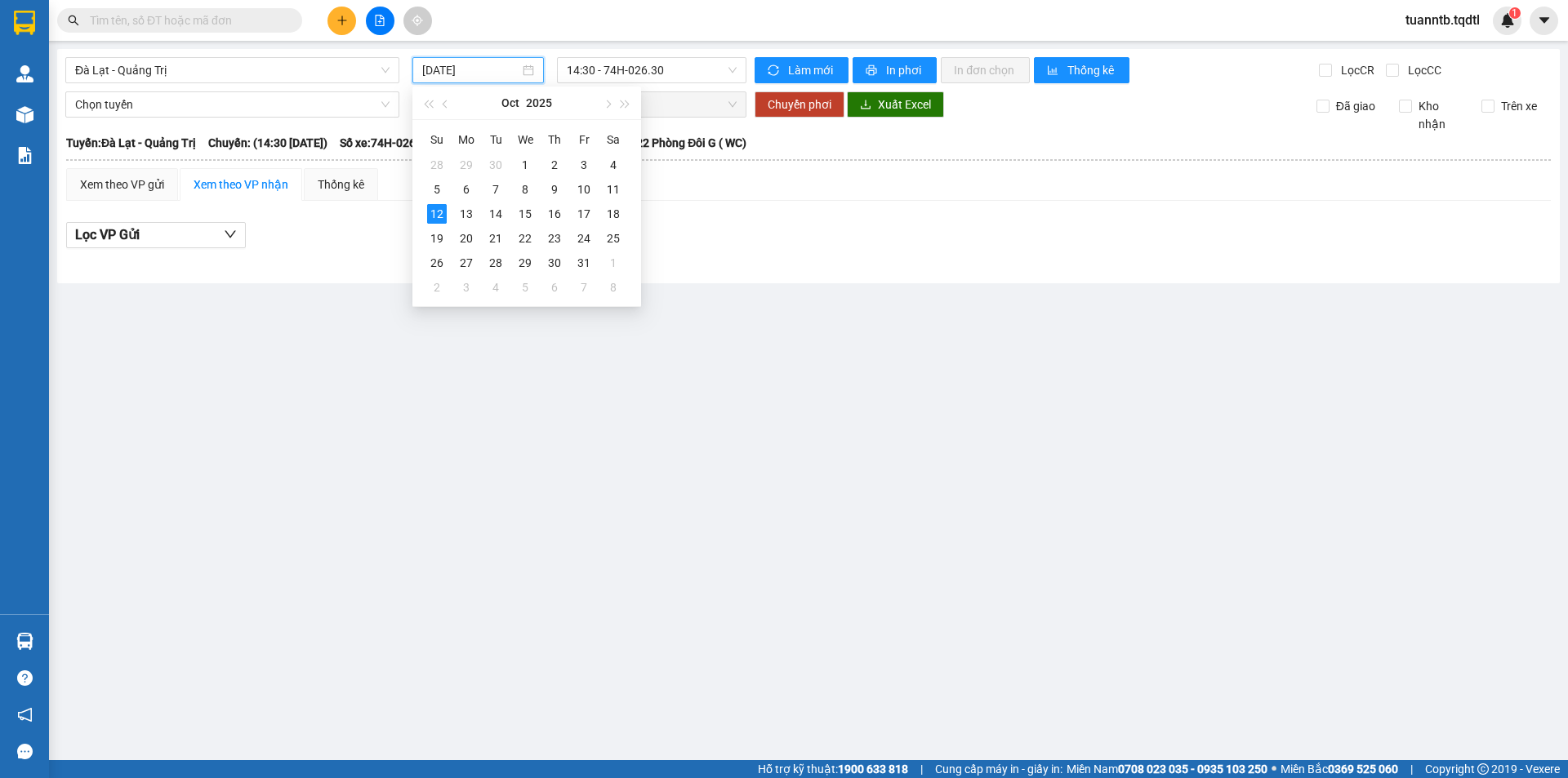
click at [632, 54] on div "[GEOGRAPHIC_DATA] - [GEOGRAPHIC_DATA] [DATE] 14:30 - 74H-026.30 Làm mới In phơi…" at bounding box center [809, 166] width 1503 height 234
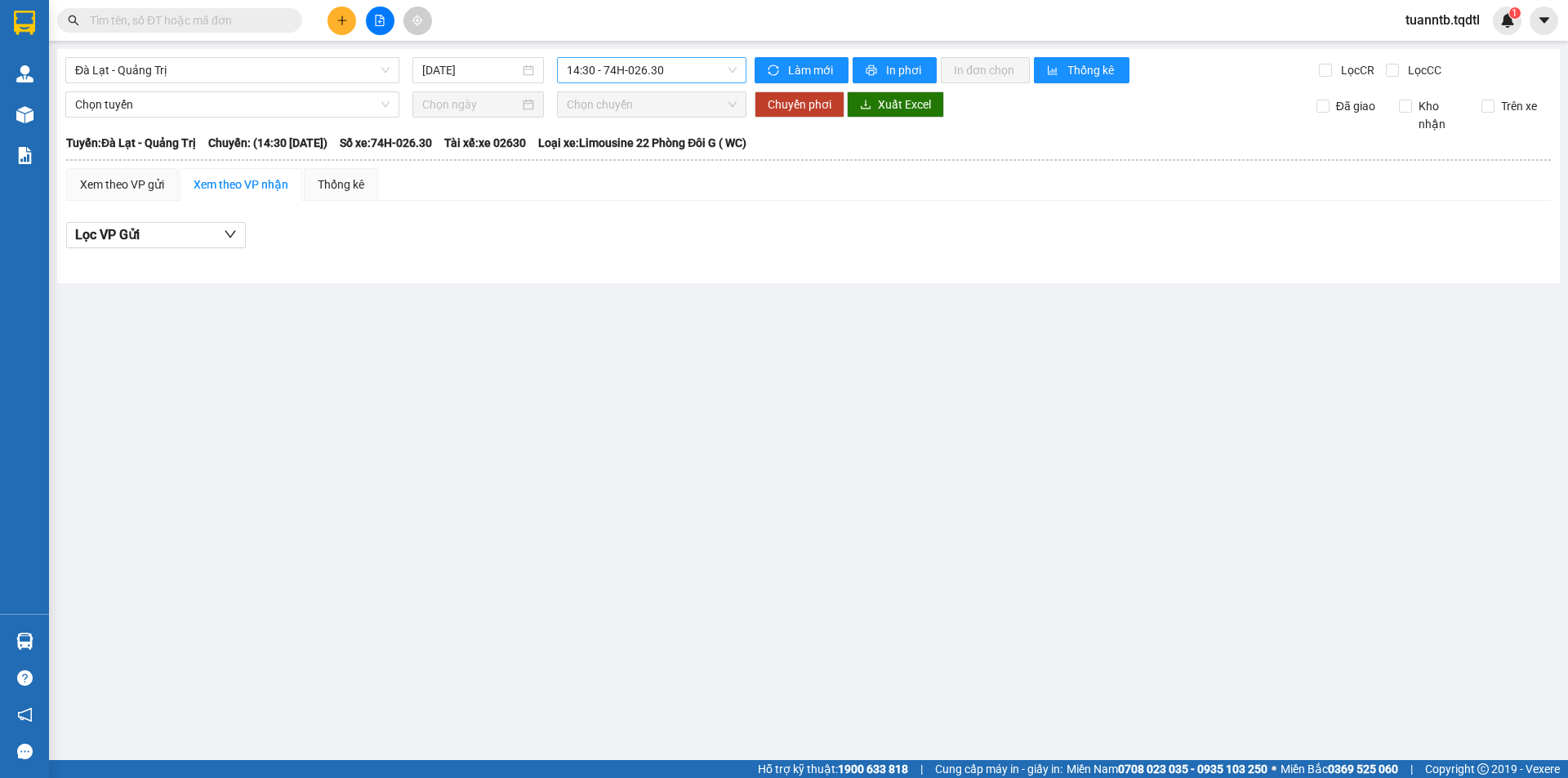
click at [632, 63] on span "14:30 - 74H-026.30" at bounding box center [652, 70] width 170 height 25
click at [651, 127] on div "14:30 - 74H-026.30" at bounding box center [630, 129] width 128 height 18
click at [634, 68] on span "14:30 - 74H-026.30" at bounding box center [652, 70] width 170 height 25
click at [653, 206] on div "17:31 - 74H-025.64" at bounding box center [630, 208] width 128 height 18
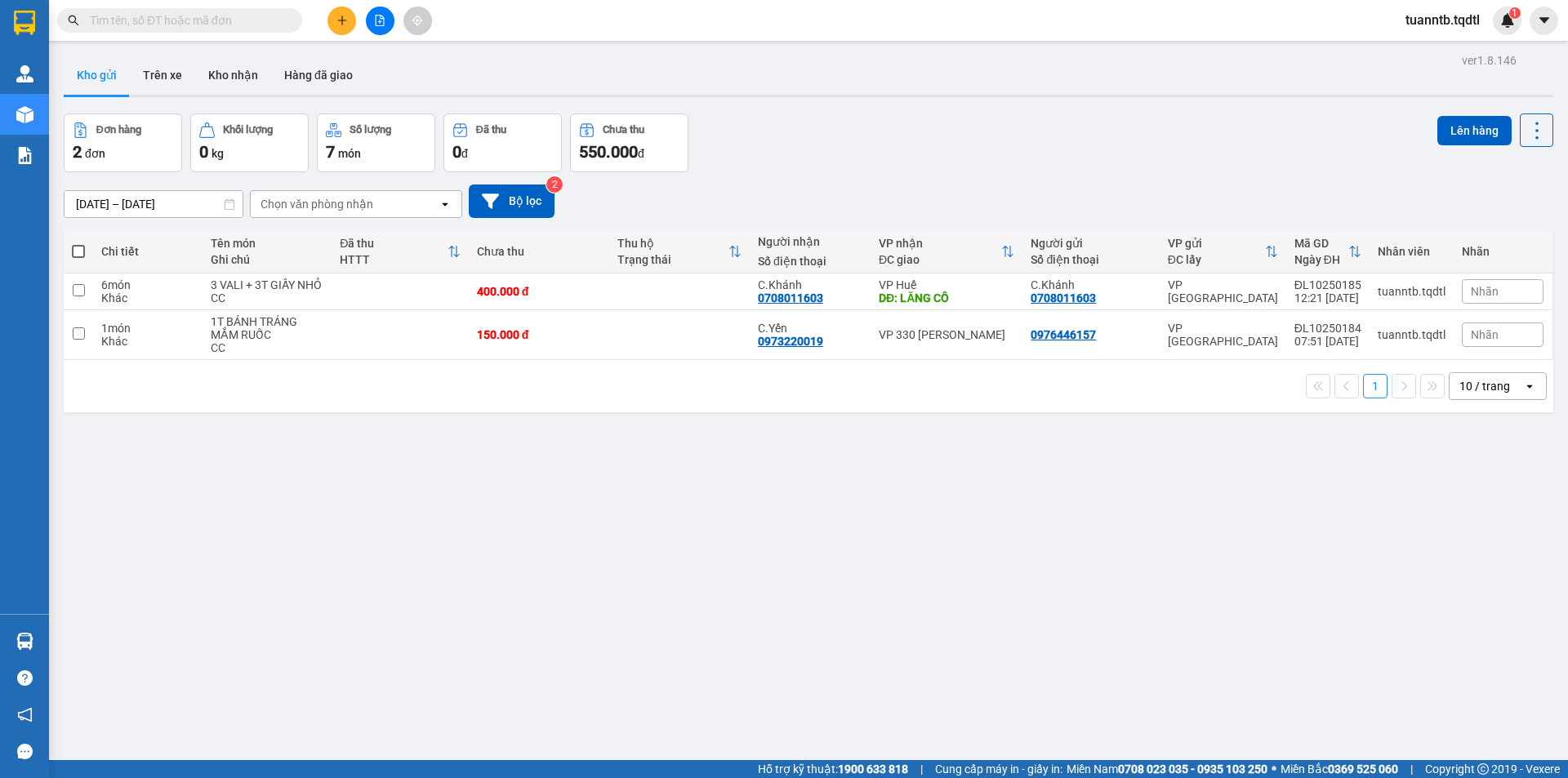
click at [341, 24] on icon "plus" at bounding box center [342, 21] width 12 height 12
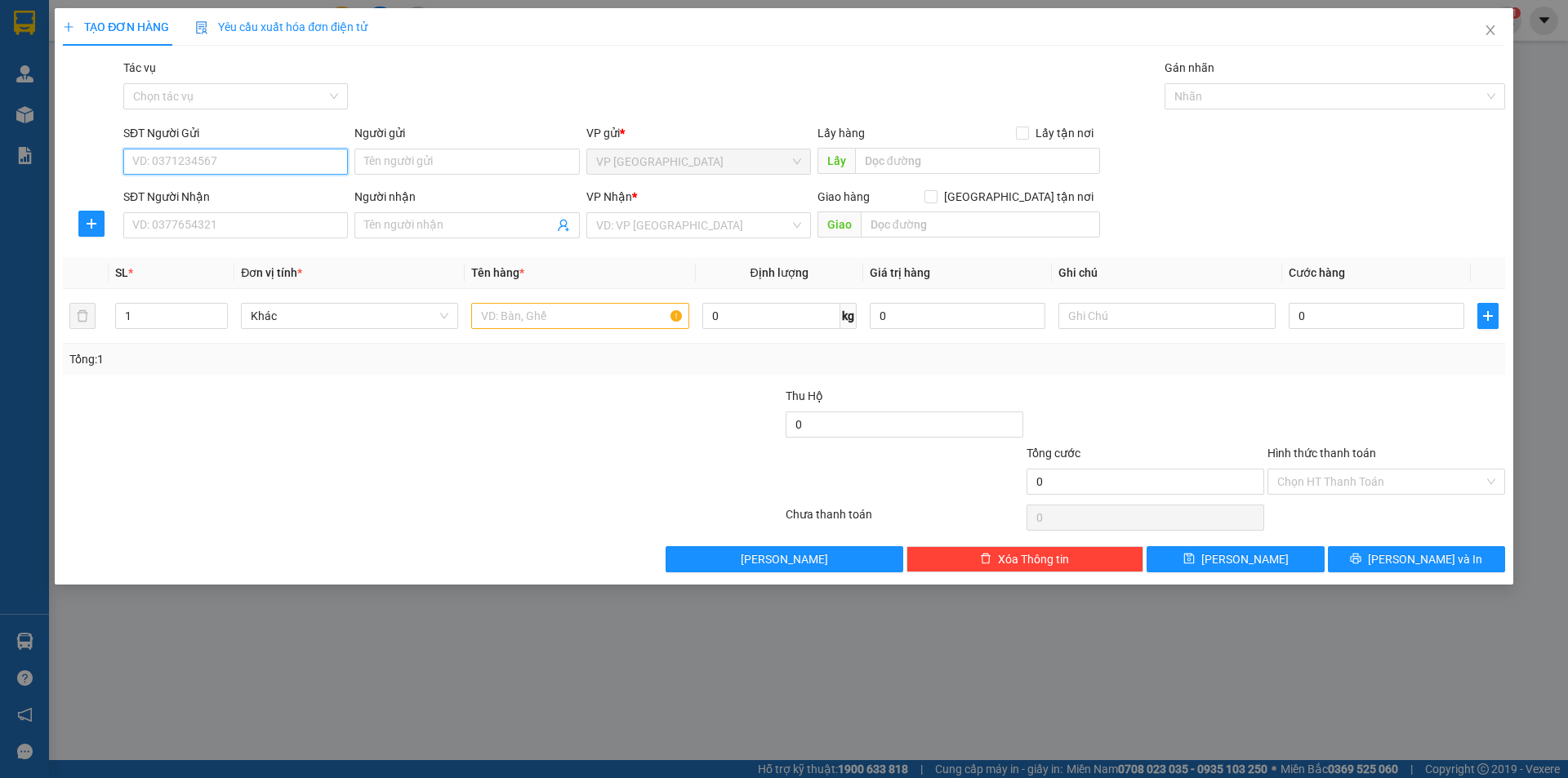
click at [247, 167] on input "SĐT Người Gửi" at bounding box center [235, 161] width 224 height 26
click at [251, 162] on input "SĐT Người Gửi" at bounding box center [235, 161] width 224 height 26
type input "0947350592"
drag, startPoint x: 521, startPoint y: 162, endPoint x: 506, endPoint y: 166, distance: 15.5
click at [519, 163] on input "Người gửi" at bounding box center [467, 161] width 224 height 26
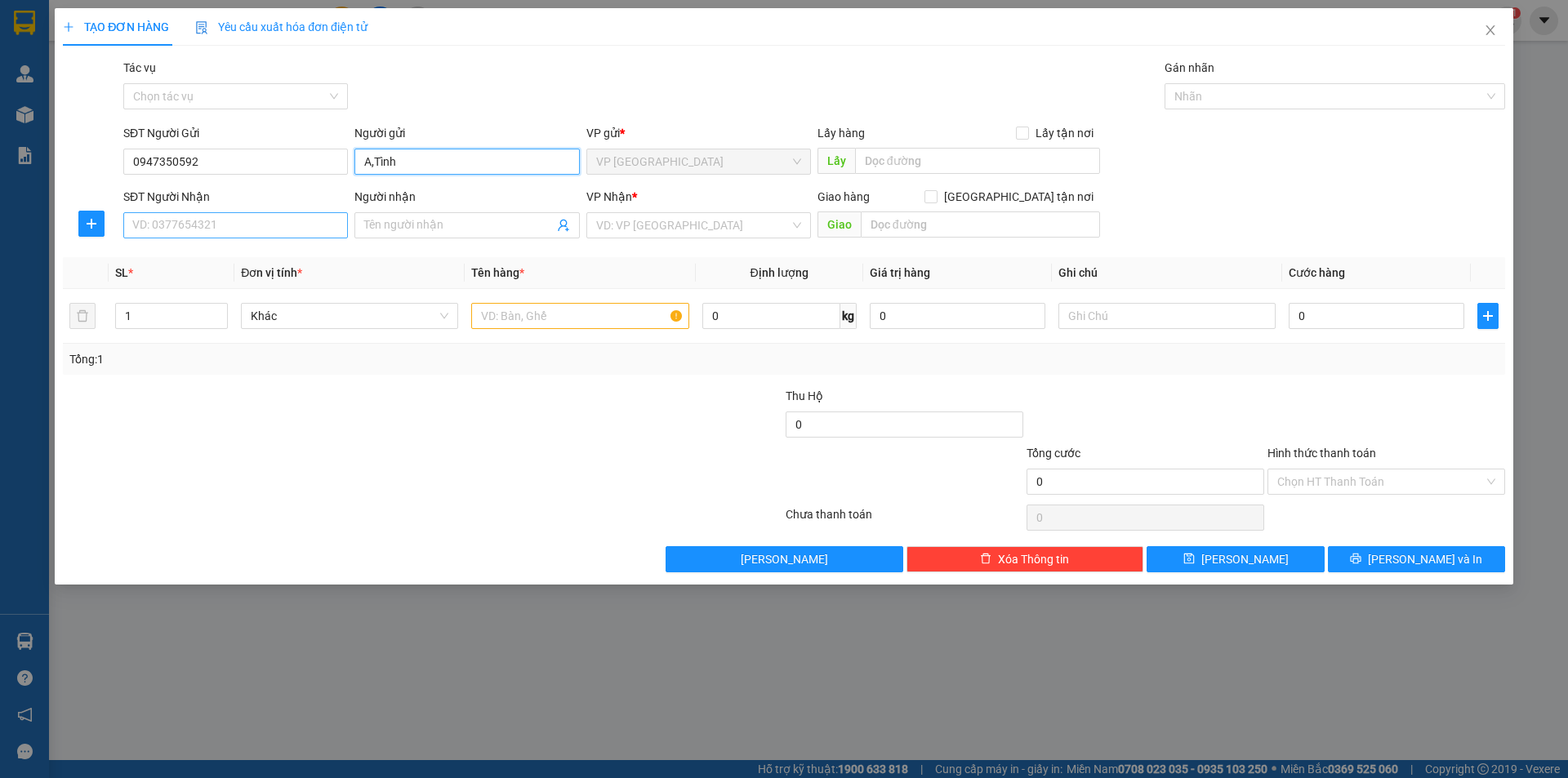
type input "A,Tình"
click at [181, 232] on input "SĐT Người Nhận" at bounding box center [235, 225] width 224 height 26
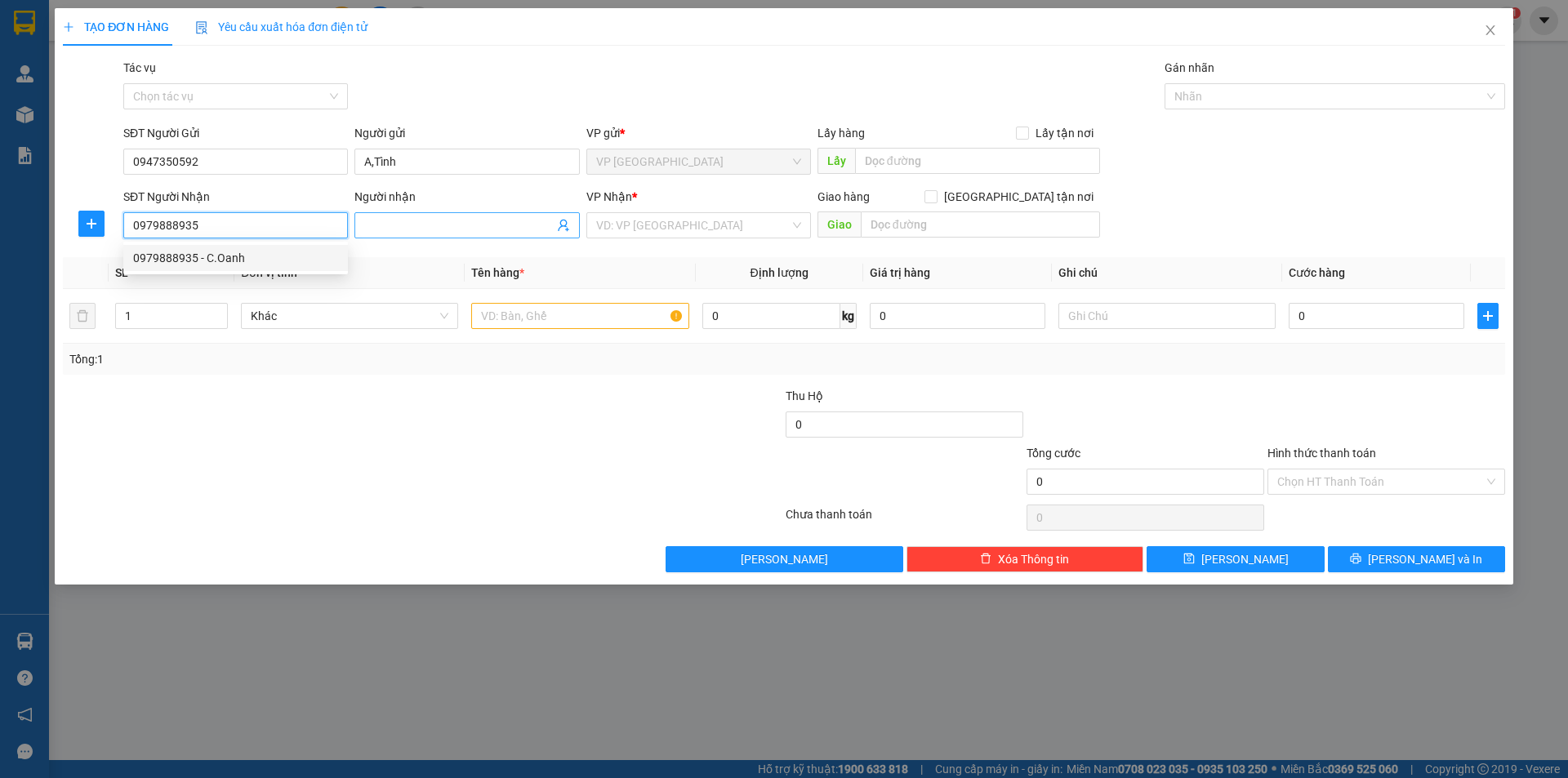
type input "0979888935"
click at [391, 231] on input "Người nhận" at bounding box center [458, 225] width 189 height 18
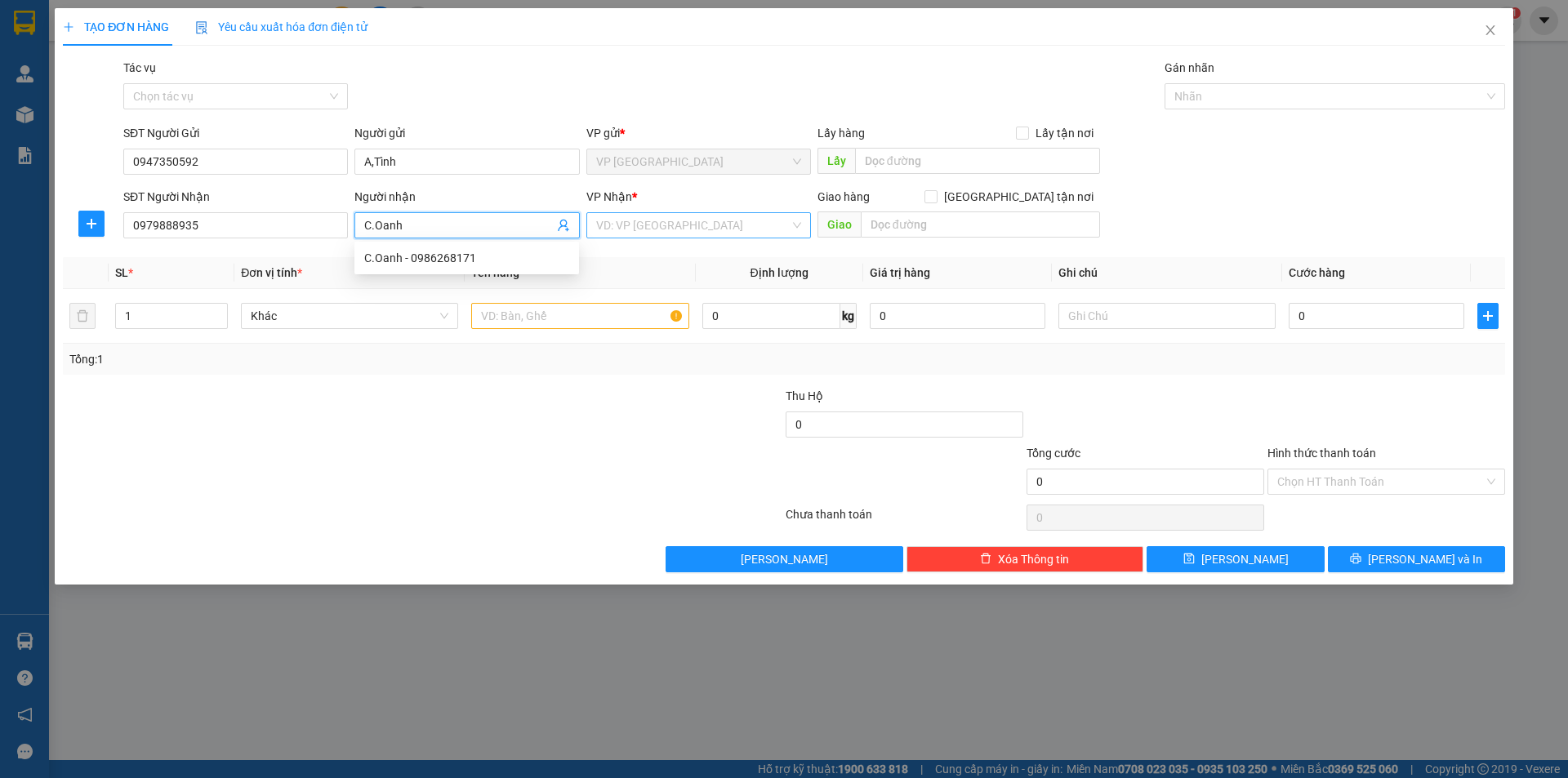
type input "C.Oanh"
click at [670, 223] on input "search" at bounding box center [693, 225] width 194 height 25
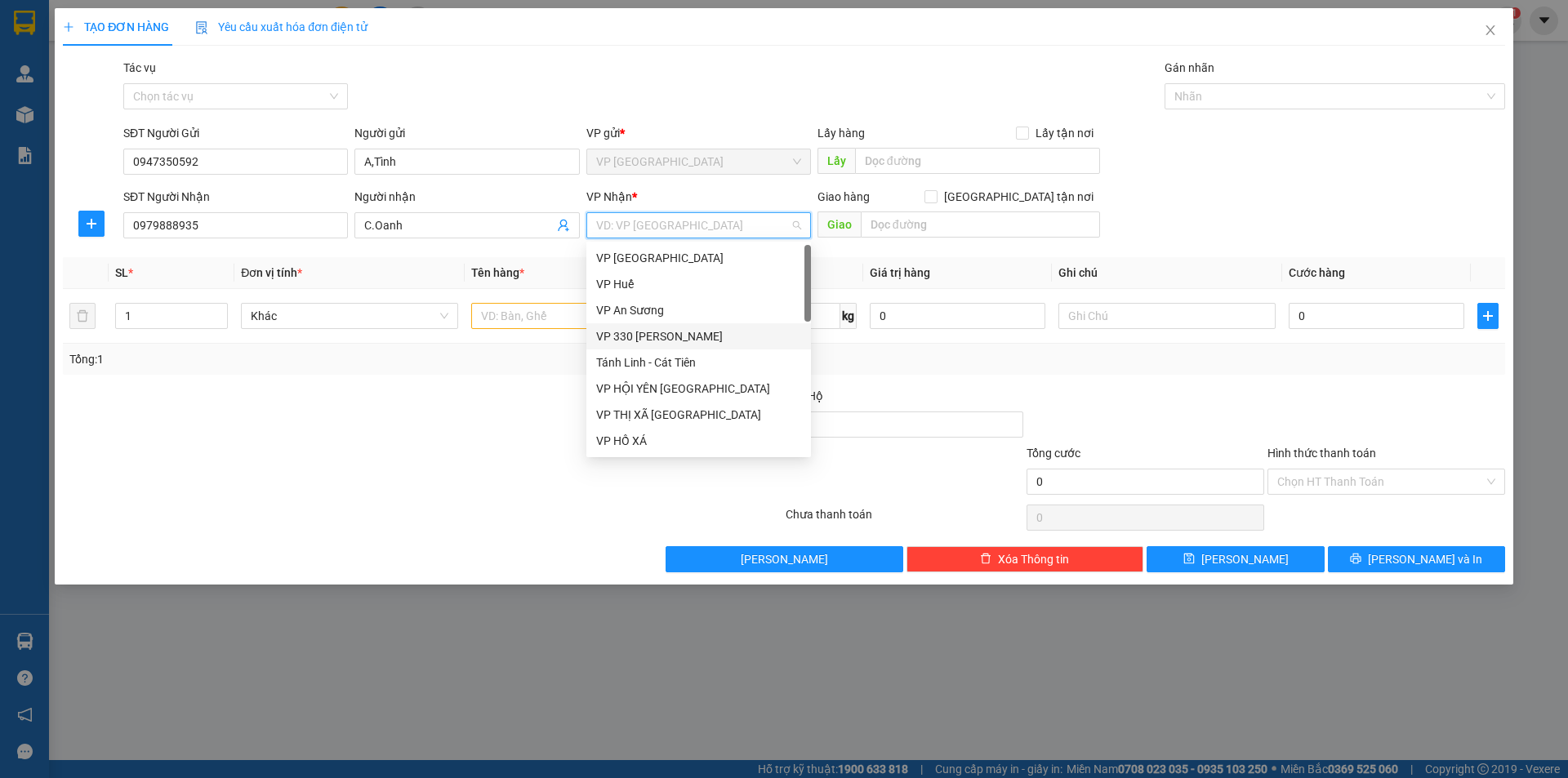
click at [679, 330] on div "VP 330 [PERSON_NAME]" at bounding box center [698, 336] width 205 height 18
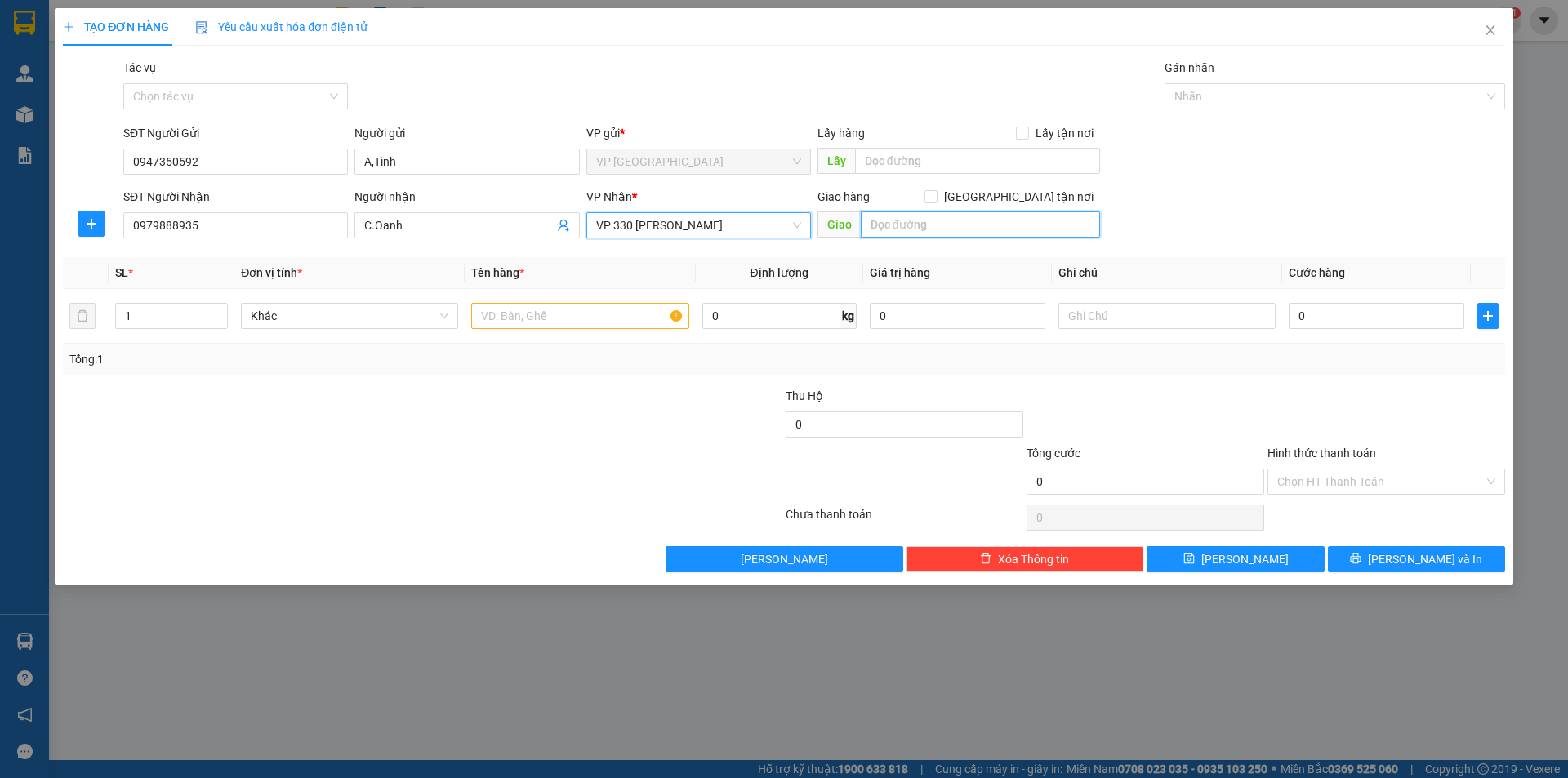
click at [909, 223] on input "text" at bounding box center [981, 224] width 239 height 26
click at [702, 227] on span "VP 330 [PERSON_NAME]" at bounding box center [698, 225] width 205 height 25
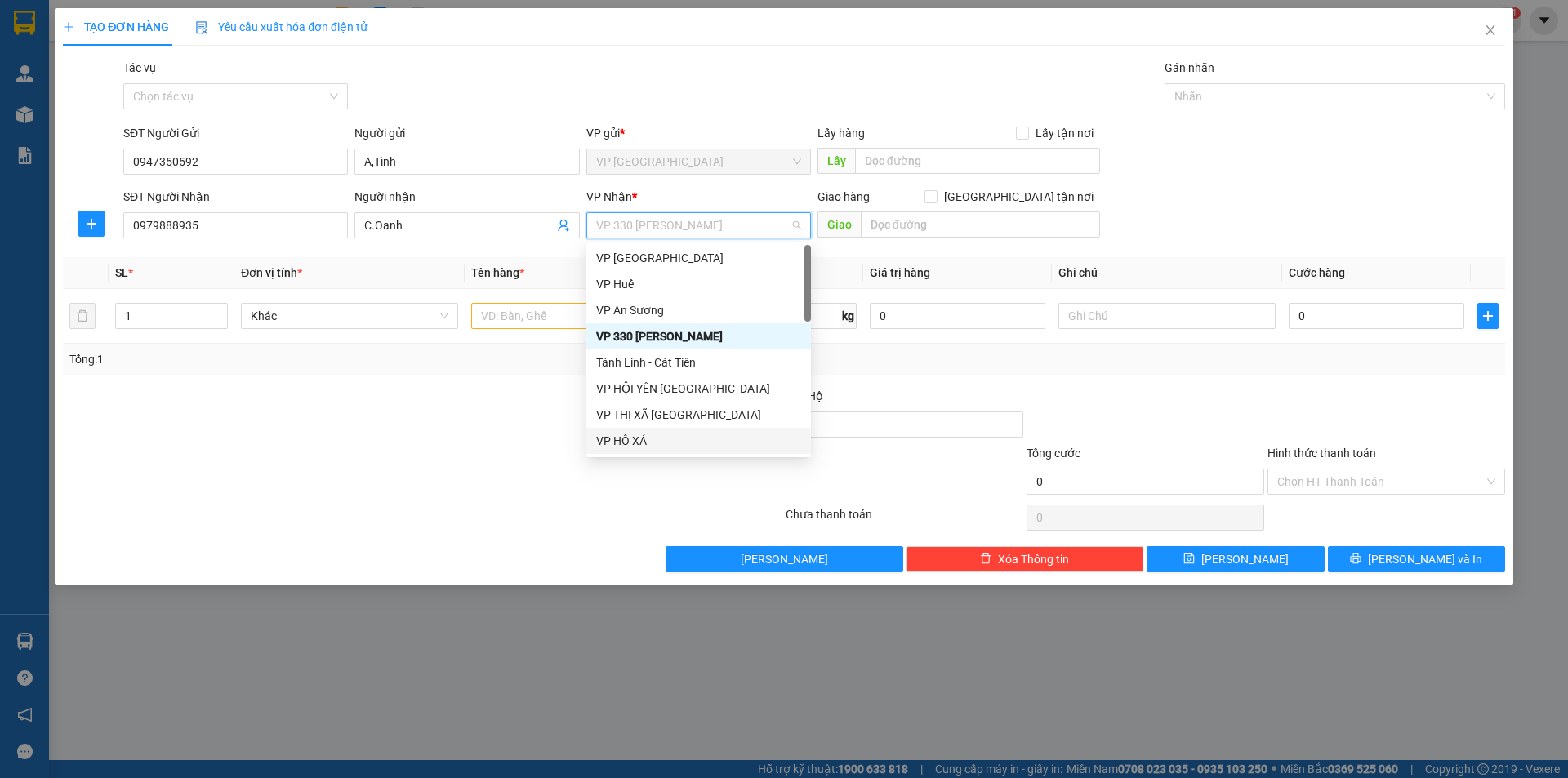
click at [646, 452] on div "VP HỒ XÁ" at bounding box center [698, 441] width 224 height 26
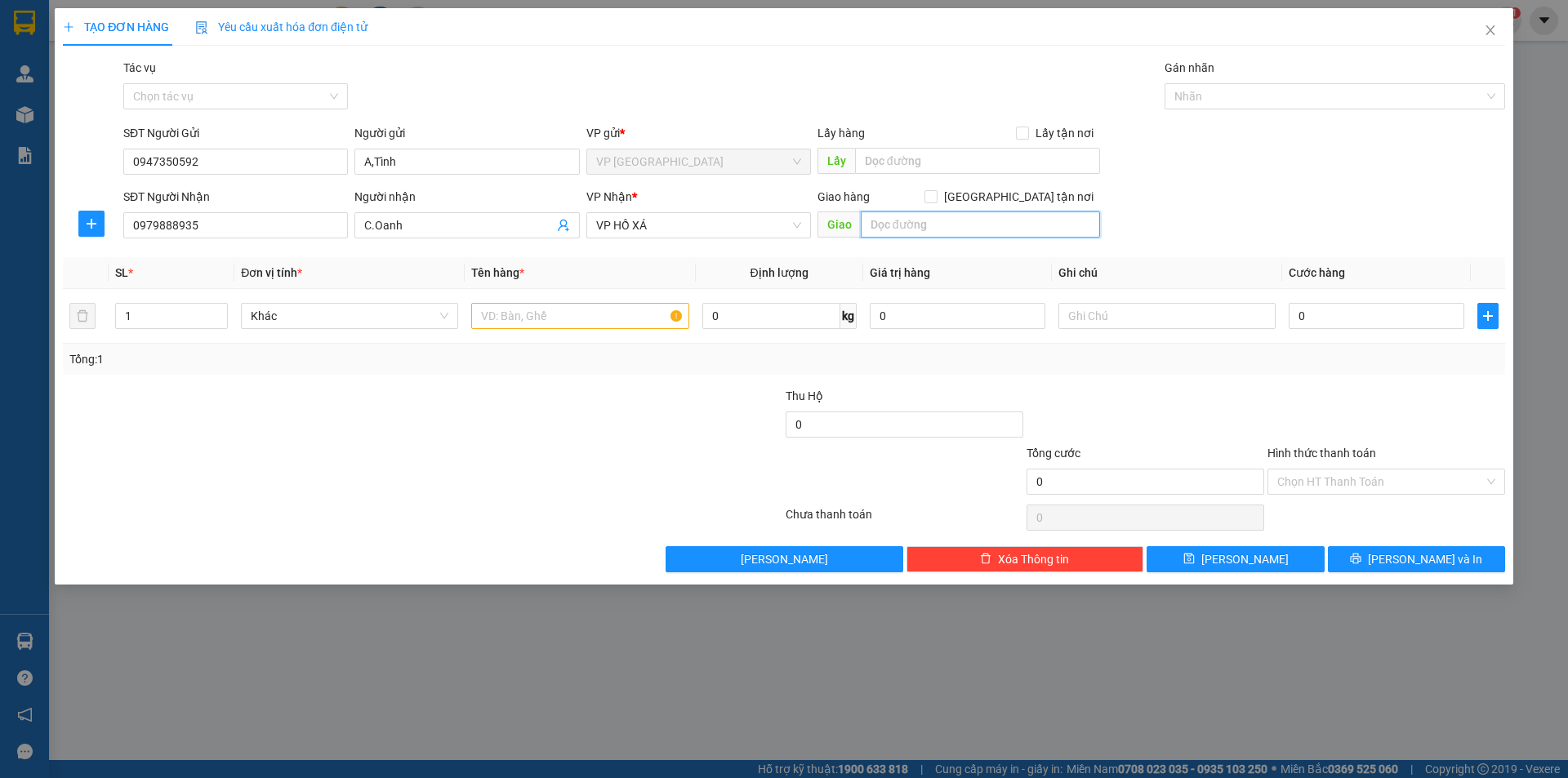
click at [889, 228] on input "text" at bounding box center [981, 224] width 239 height 26
click at [566, 322] on input "text" at bounding box center [580, 316] width 218 height 26
type input "1T XỐP"
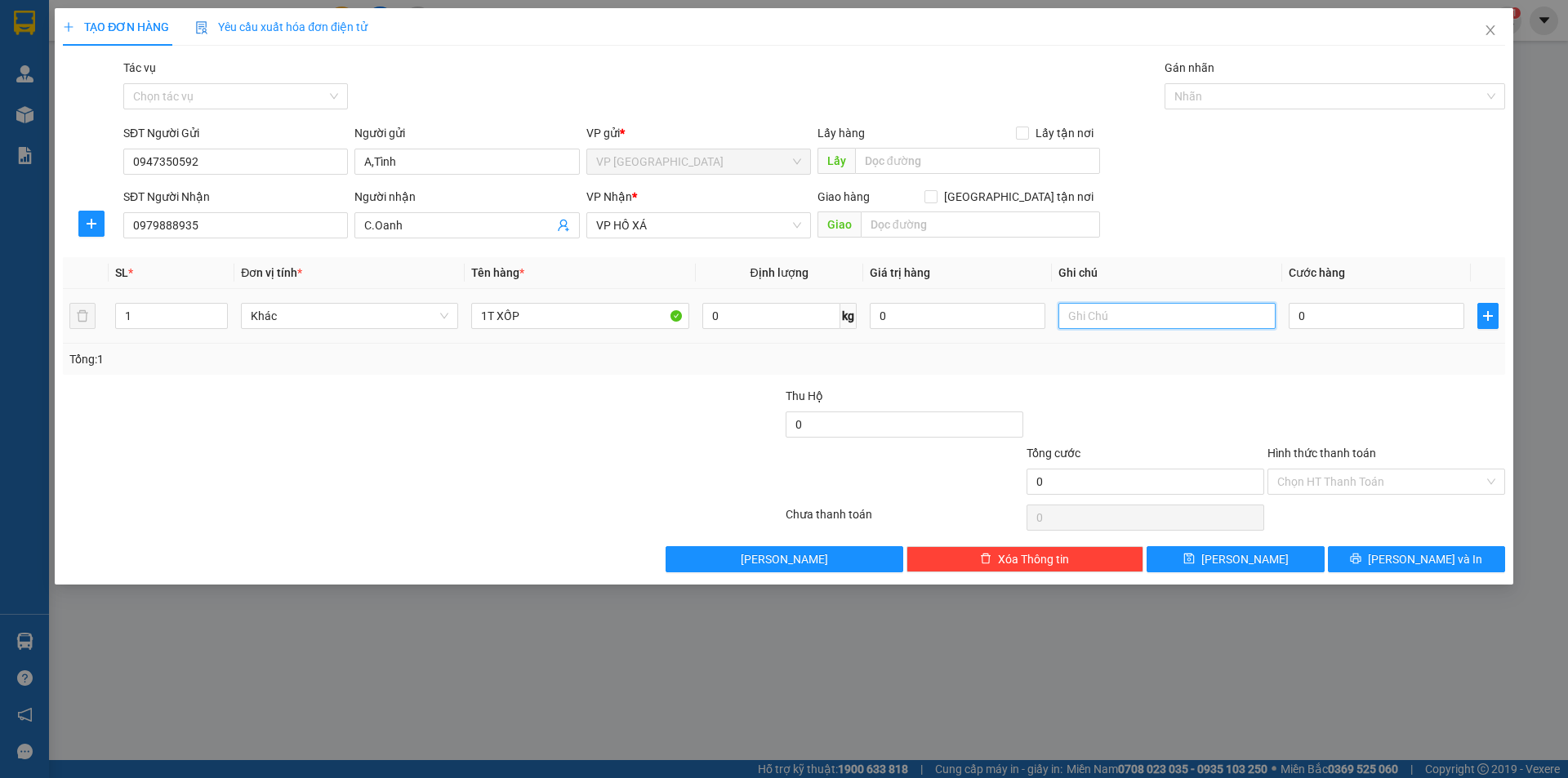
click at [1109, 313] on input "text" at bounding box center [1168, 316] width 218 height 26
type input "CC"
click at [1306, 322] on input "0" at bounding box center [1377, 316] width 176 height 26
type input "1"
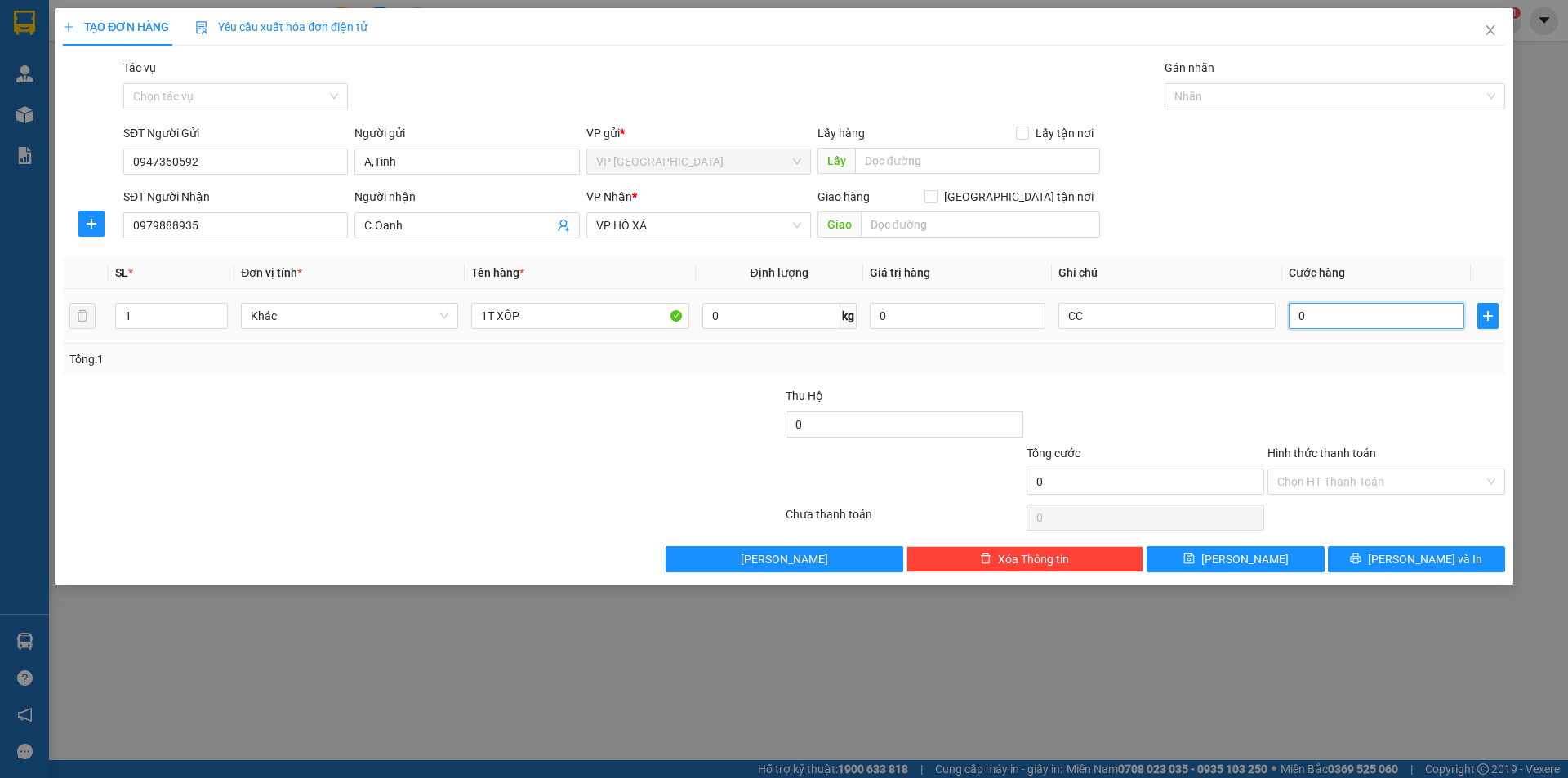
type input "1"
type input "10"
type input "100"
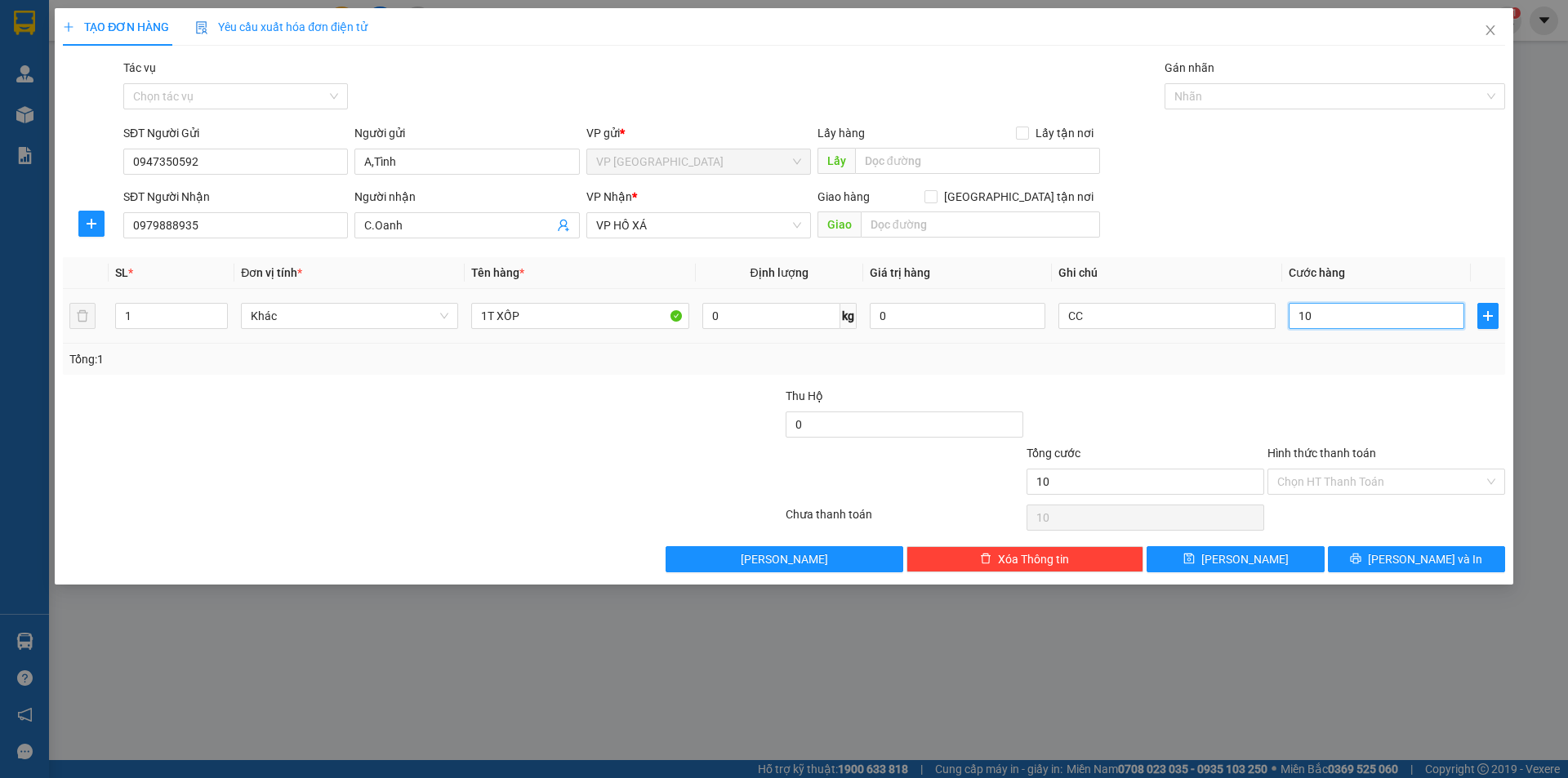
type input "100"
type input "1.000"
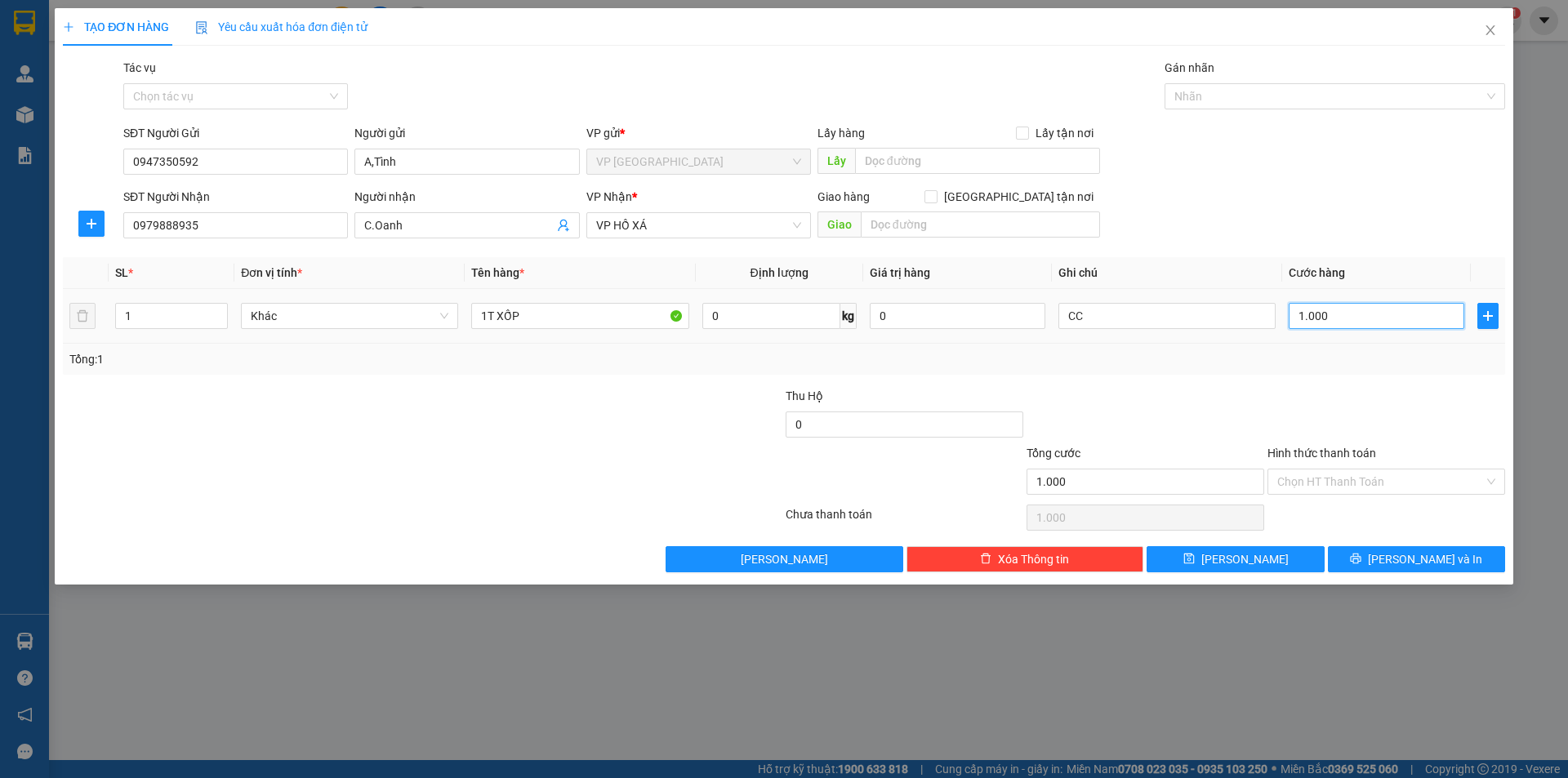
type input "10.000"
type input "100.000"
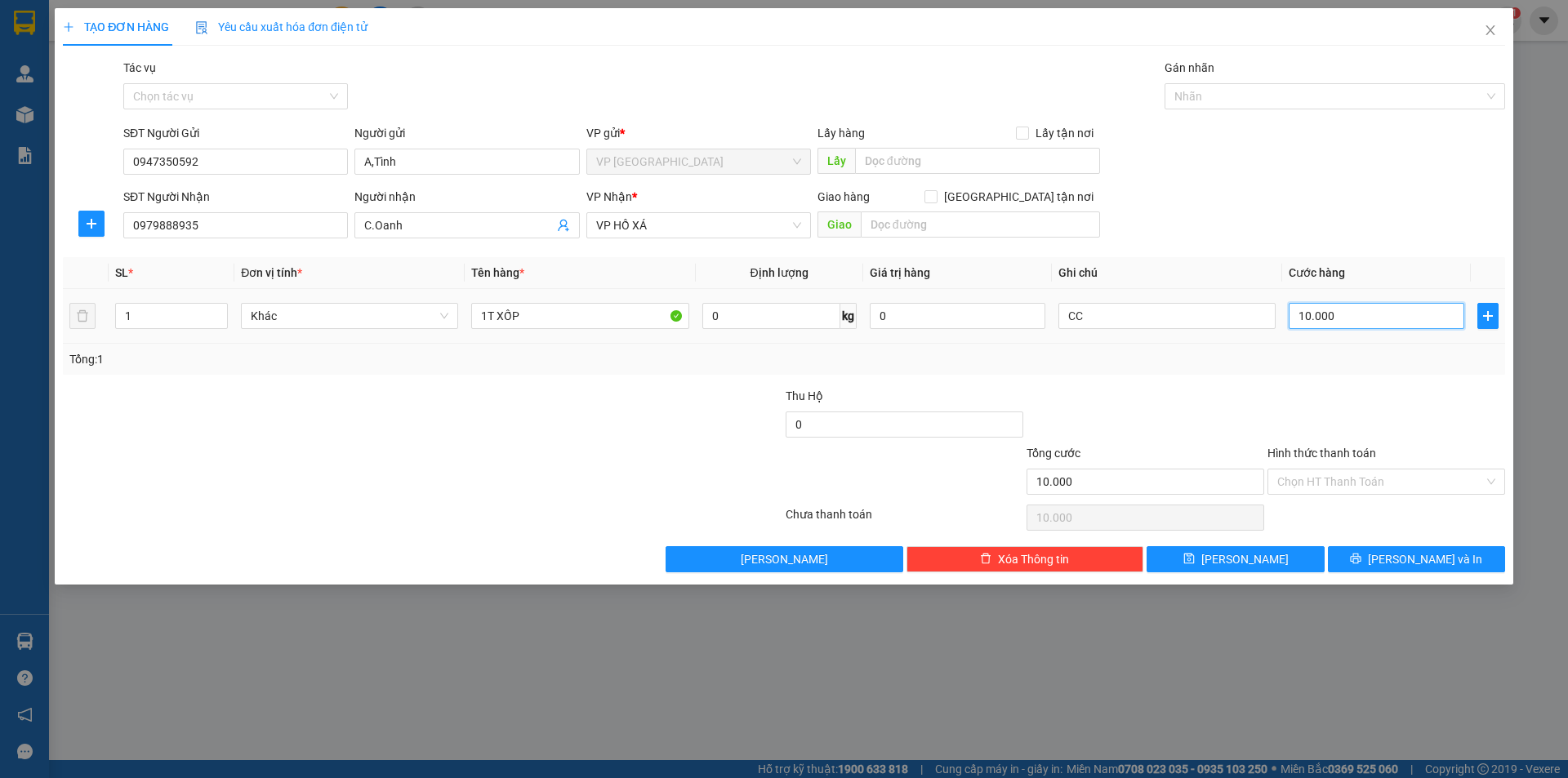
type input "100.000"
click at [1276, 557] on button "[PERSON_NAME]" at bounding box center [1235, 560] width 177 height 26
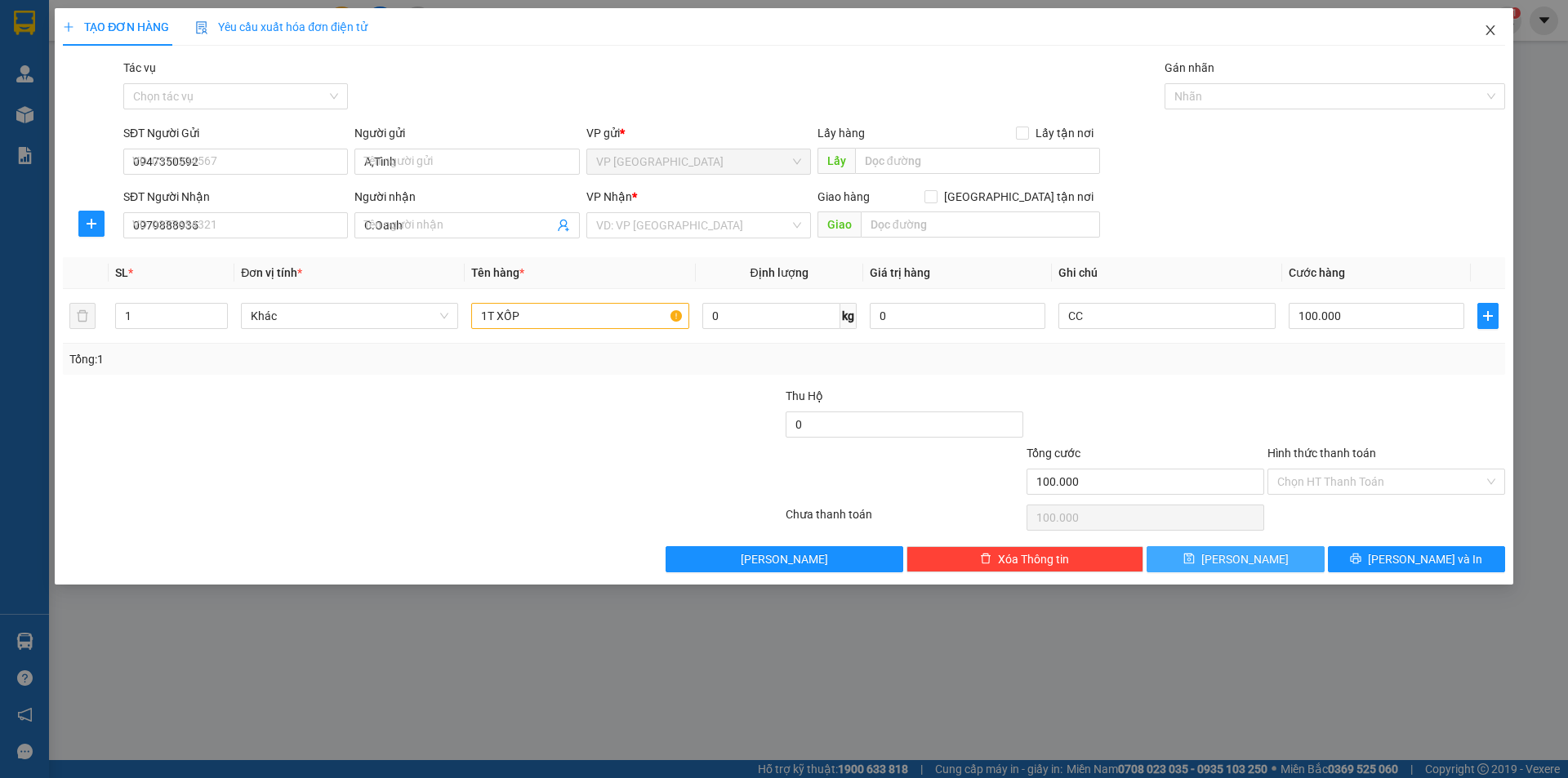
type input "0"
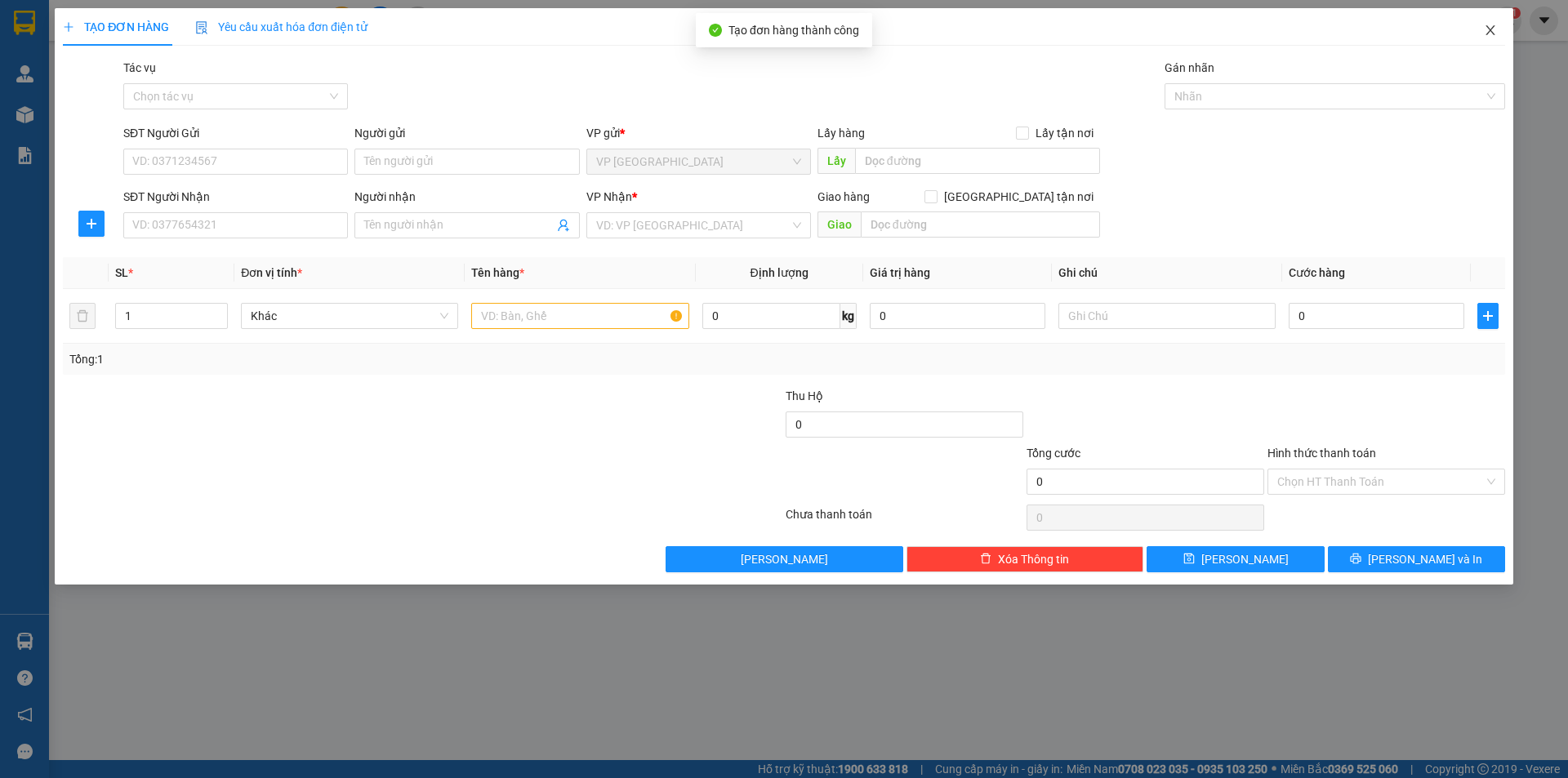
click at [1494, 39] on span "Close" at bounding box center [1491, 31] width 45 height 45
